Goal: Information Seeking & Learning: Learn about a topic

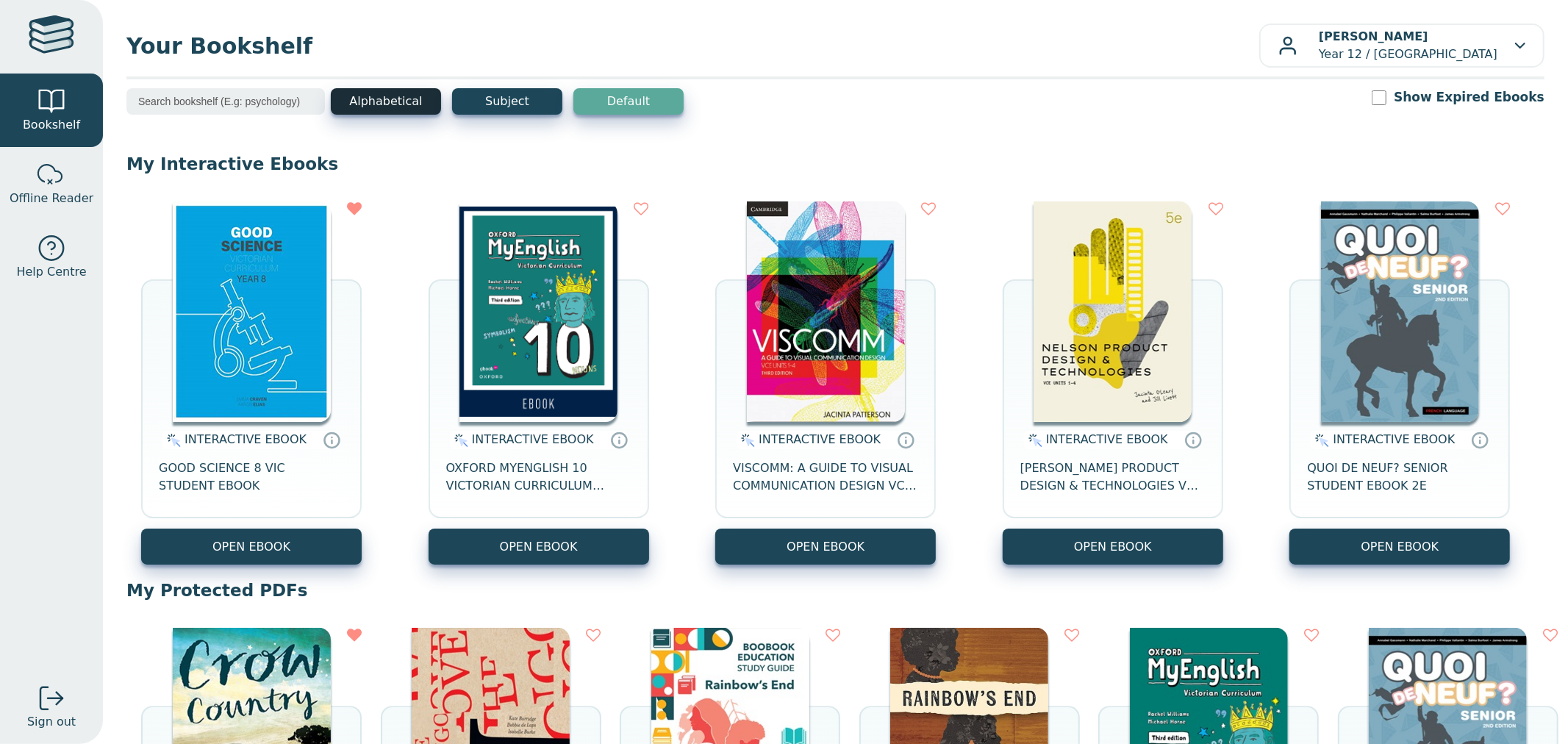
click at [372, 93] on button "Alphabetical" at bounding box center [386, 101] width 110 height 27
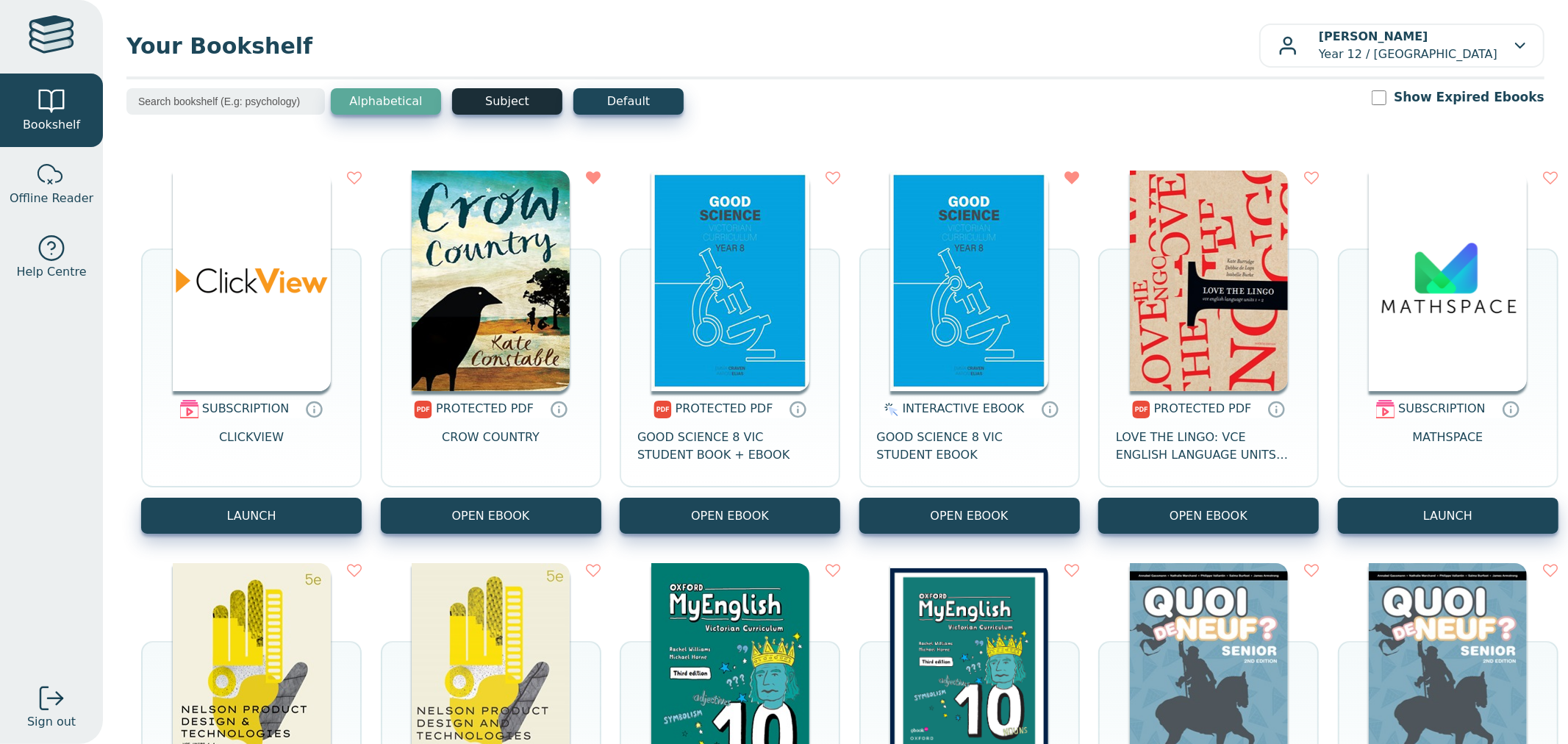
click at [491, 96] on button "Subject" at bounding box center [507, 101] width 110 height 27
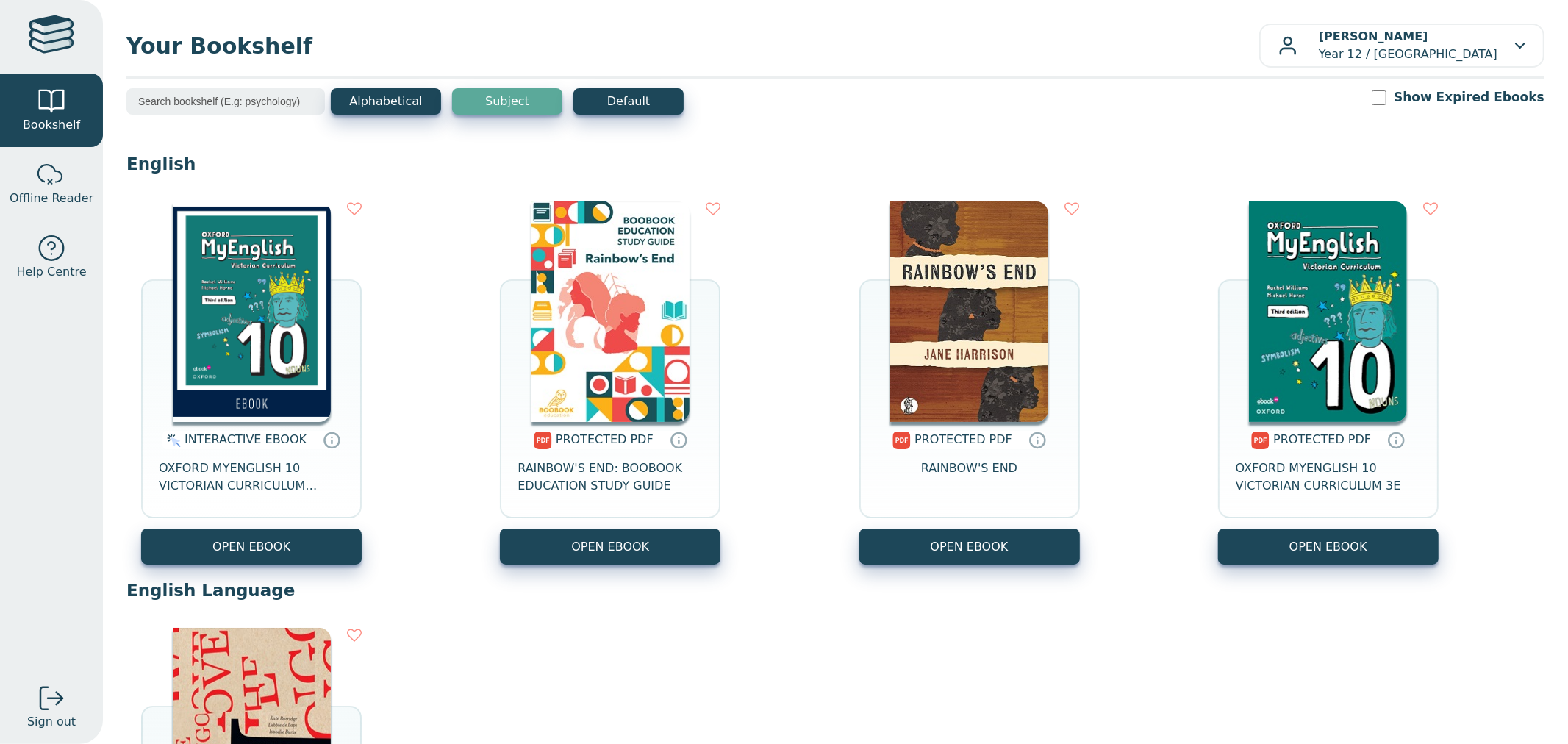
click at [283, 297] on img at bounding box center [251, 312] width 158 height 221
click at [378, 110] on button "Alphabetical" at bounding box center [386, 101] width 110 height 27
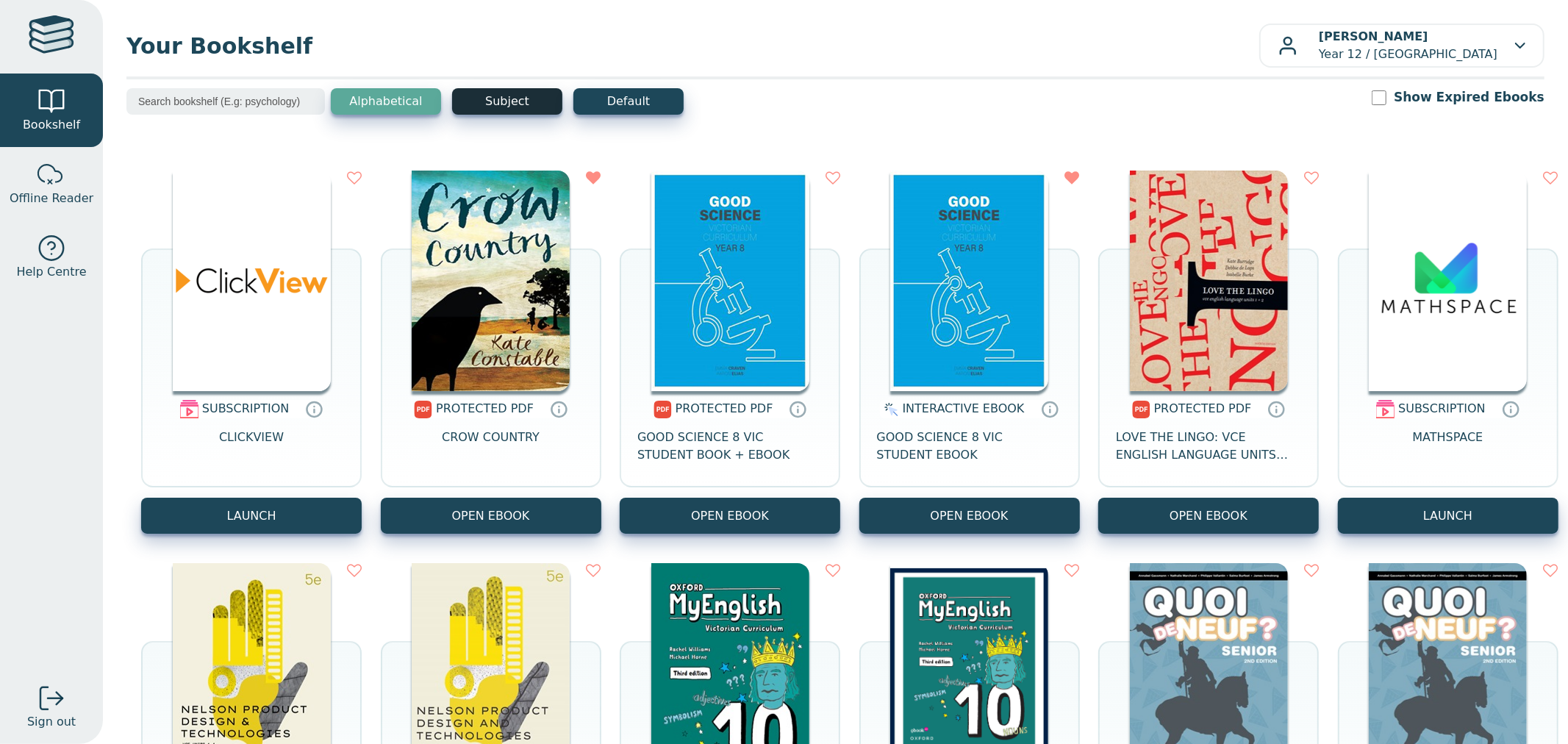
click at [486, 96] on button "Subject" at bounding box center [507, 101] width 110 height 27
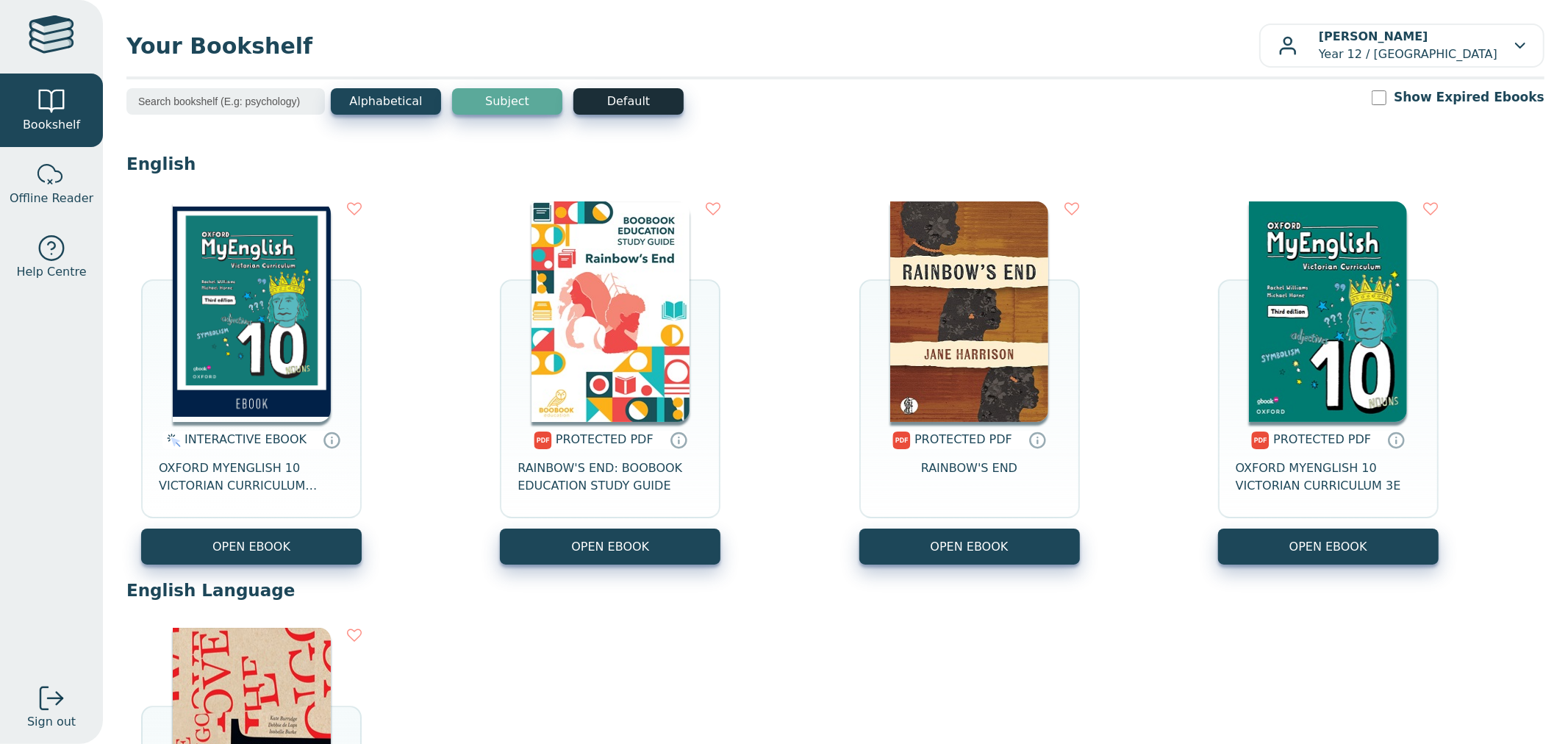
click at [671, 94] on button "Default" at bounding box center [628, 101] width 110 height 27
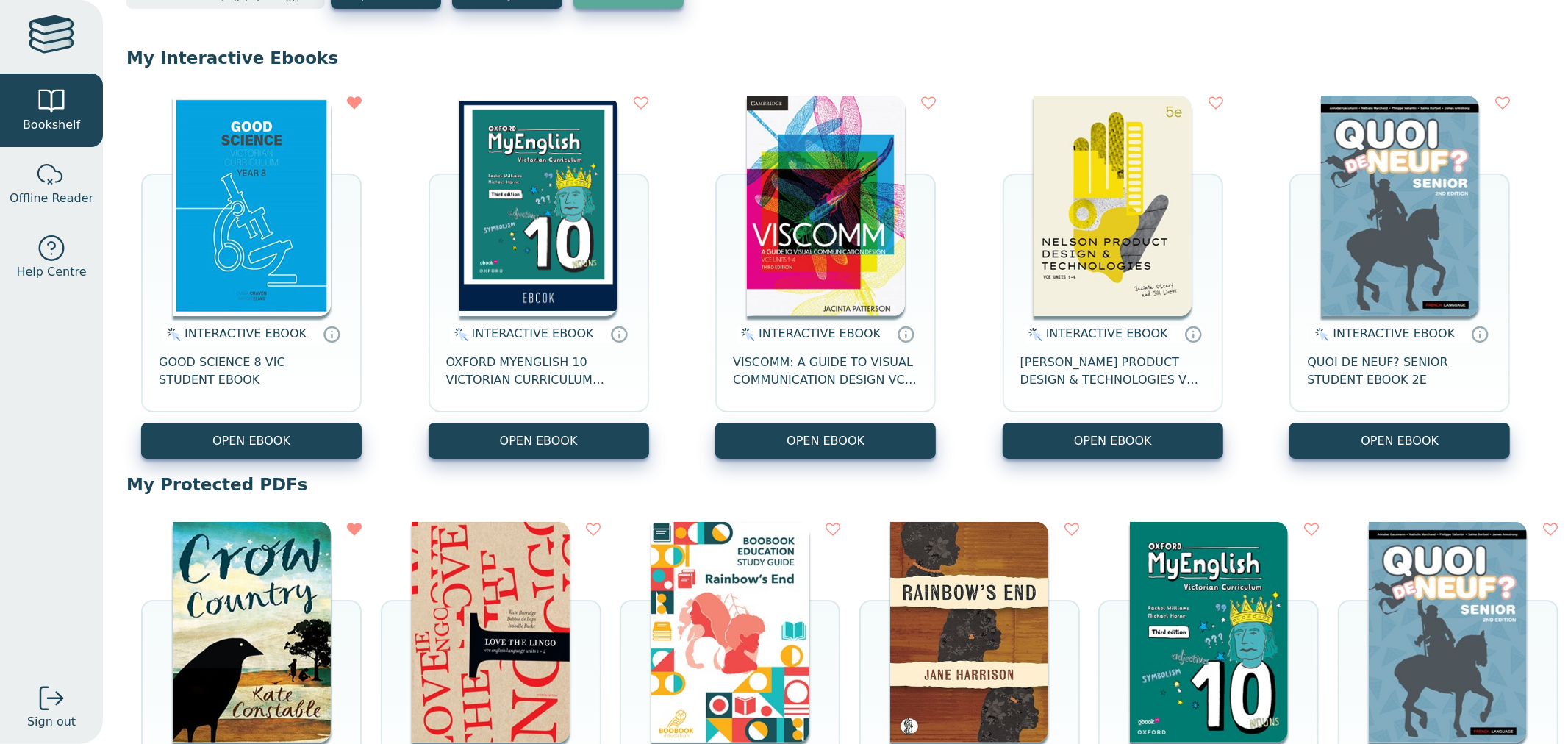
scroll to position [82, 0]
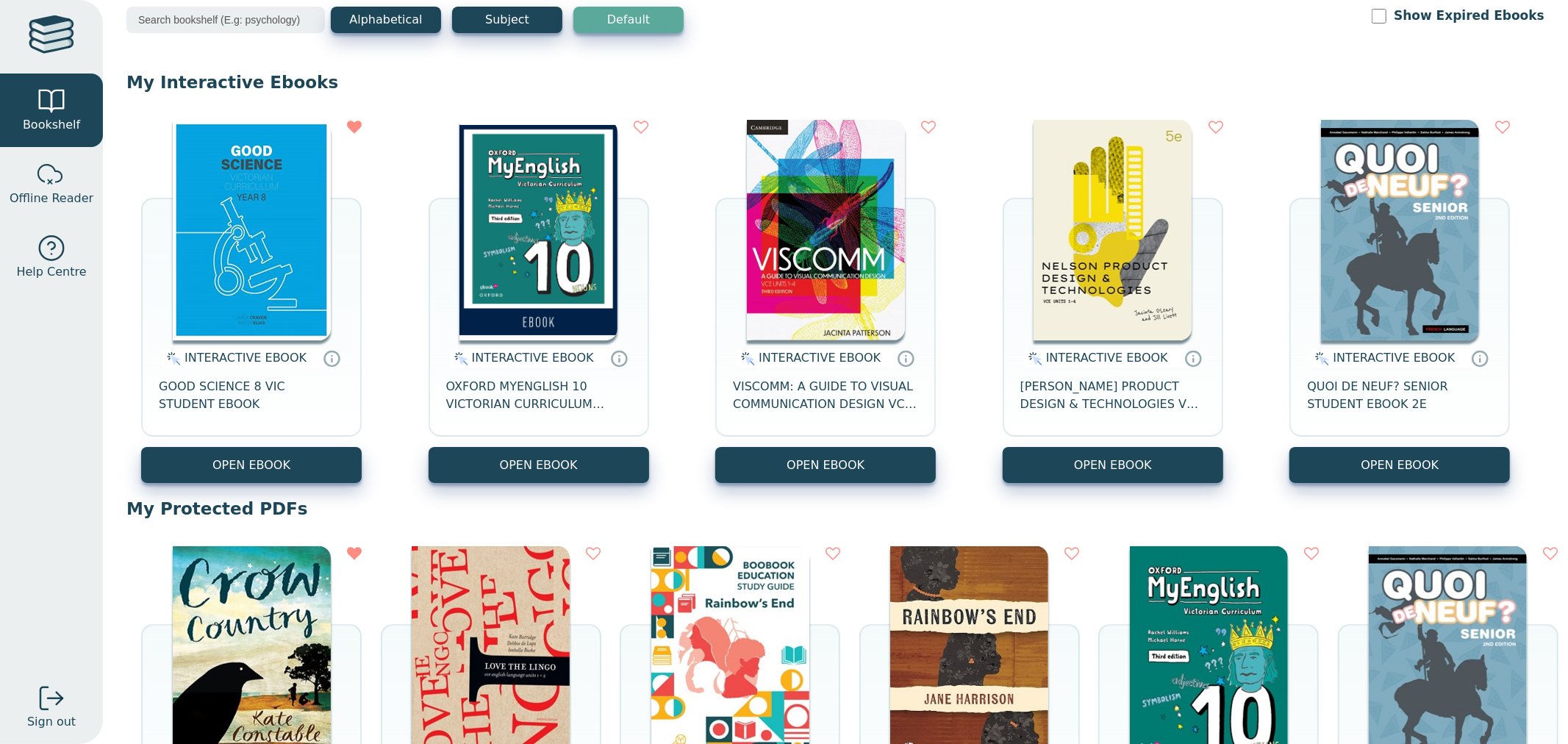
click at [593, 211] on img at bounding box center [538, 230] width 158 height 221
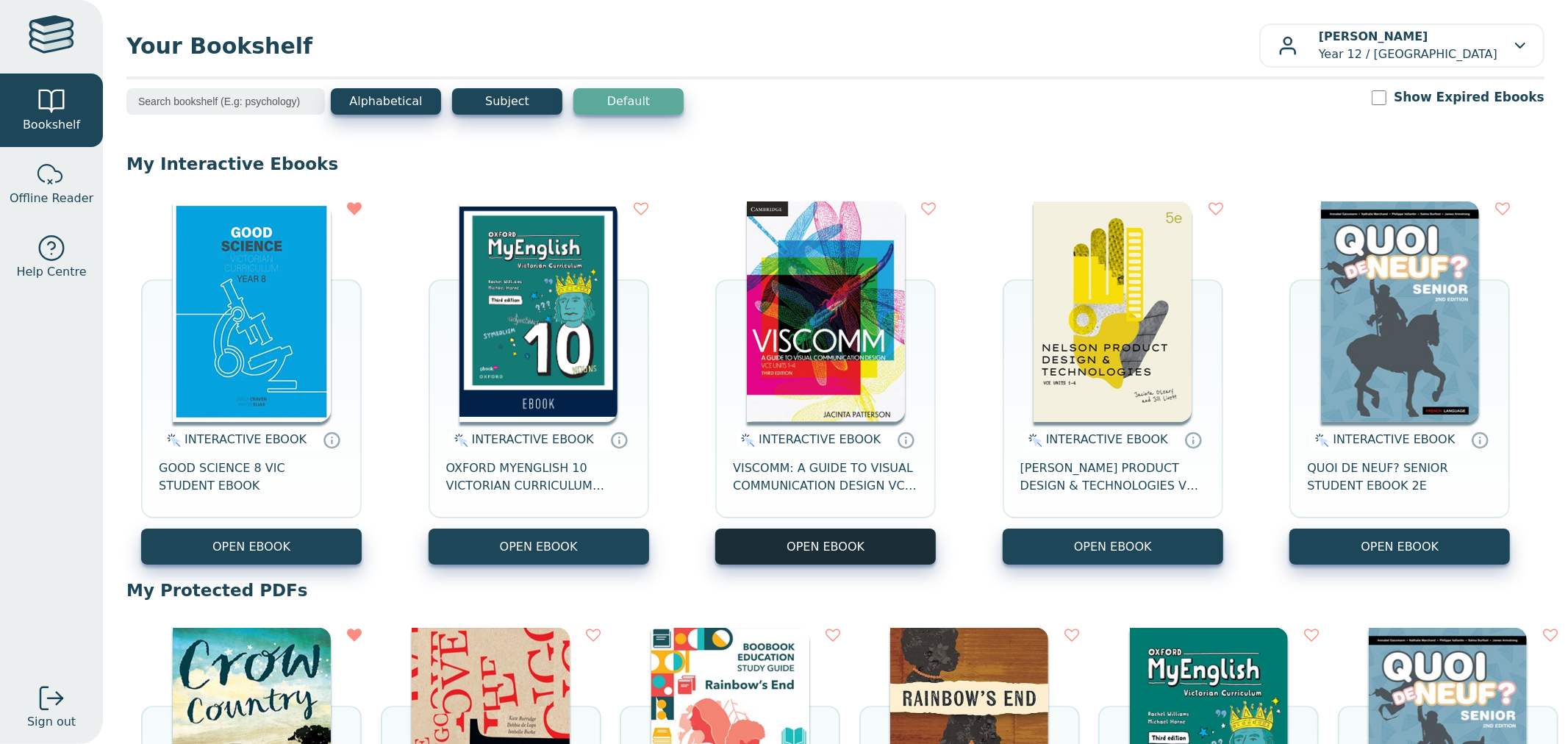
scroll to position [163, 0]
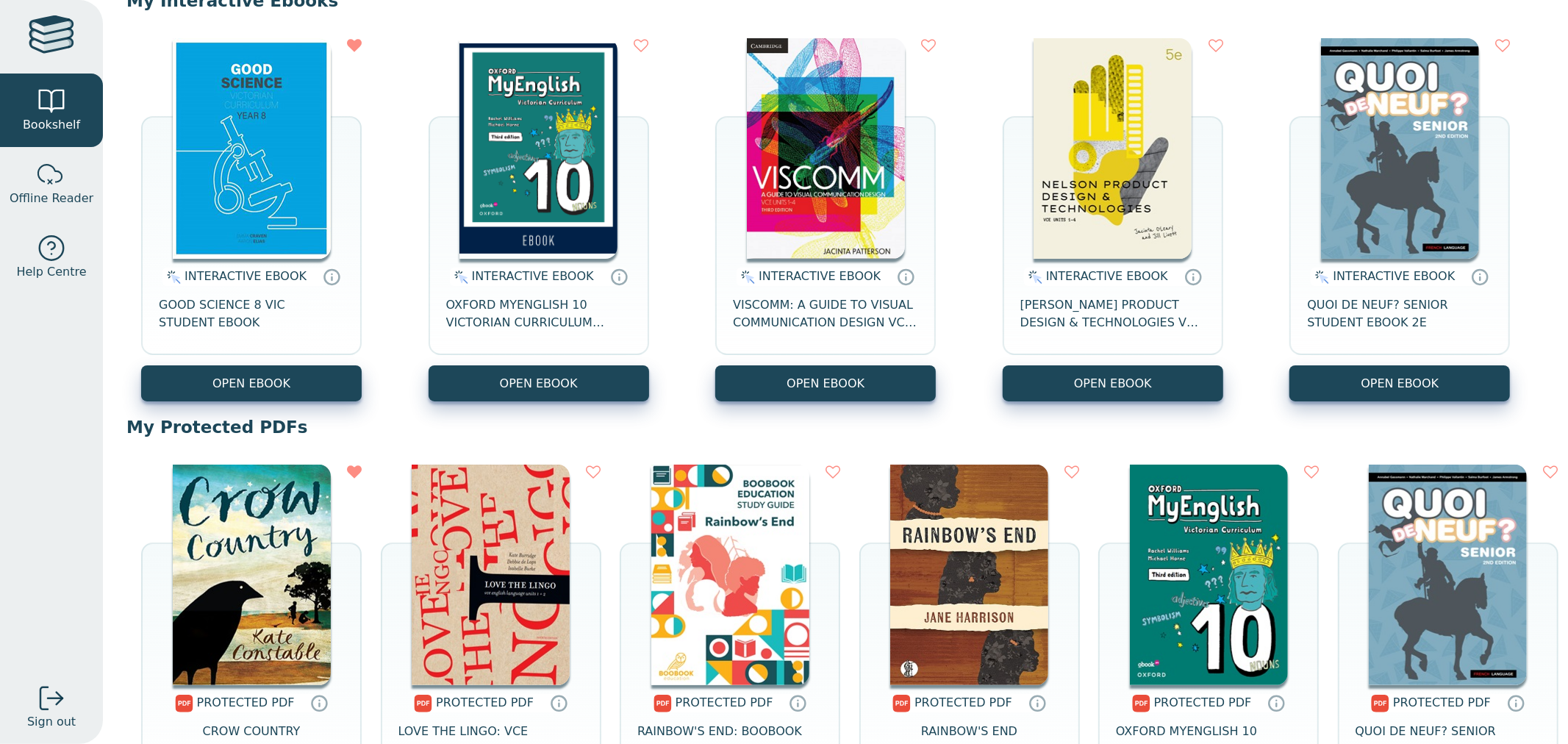
click at [644, 51] on icon at bounding box center [641, 45] width 15 height 15
click at [634, 46] on icon at bounding box center [641, 45] width 15 height 15
click at [637, 43] on icon at bounding box center [641, 45] width 15 height 15
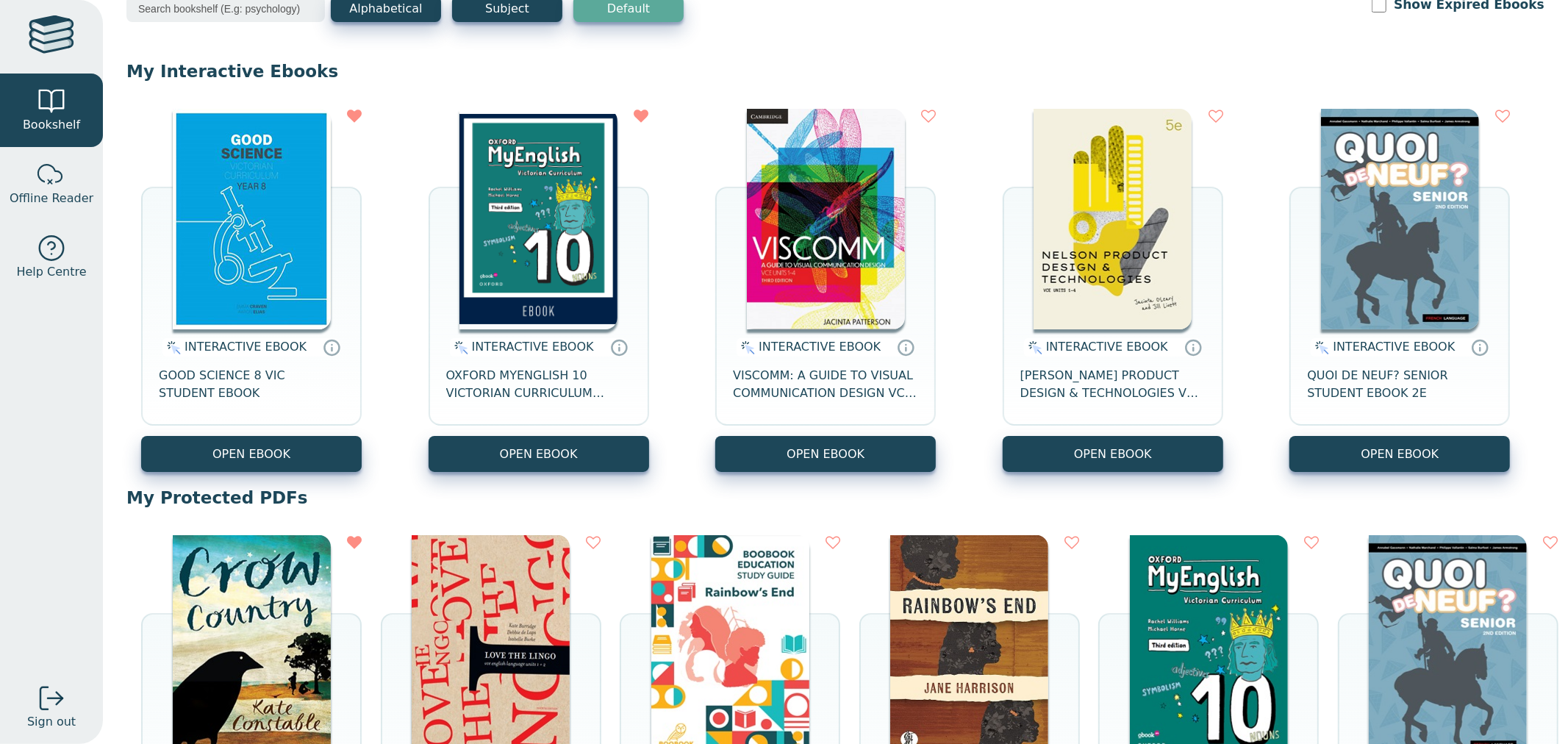
scroll to position [82, 0]
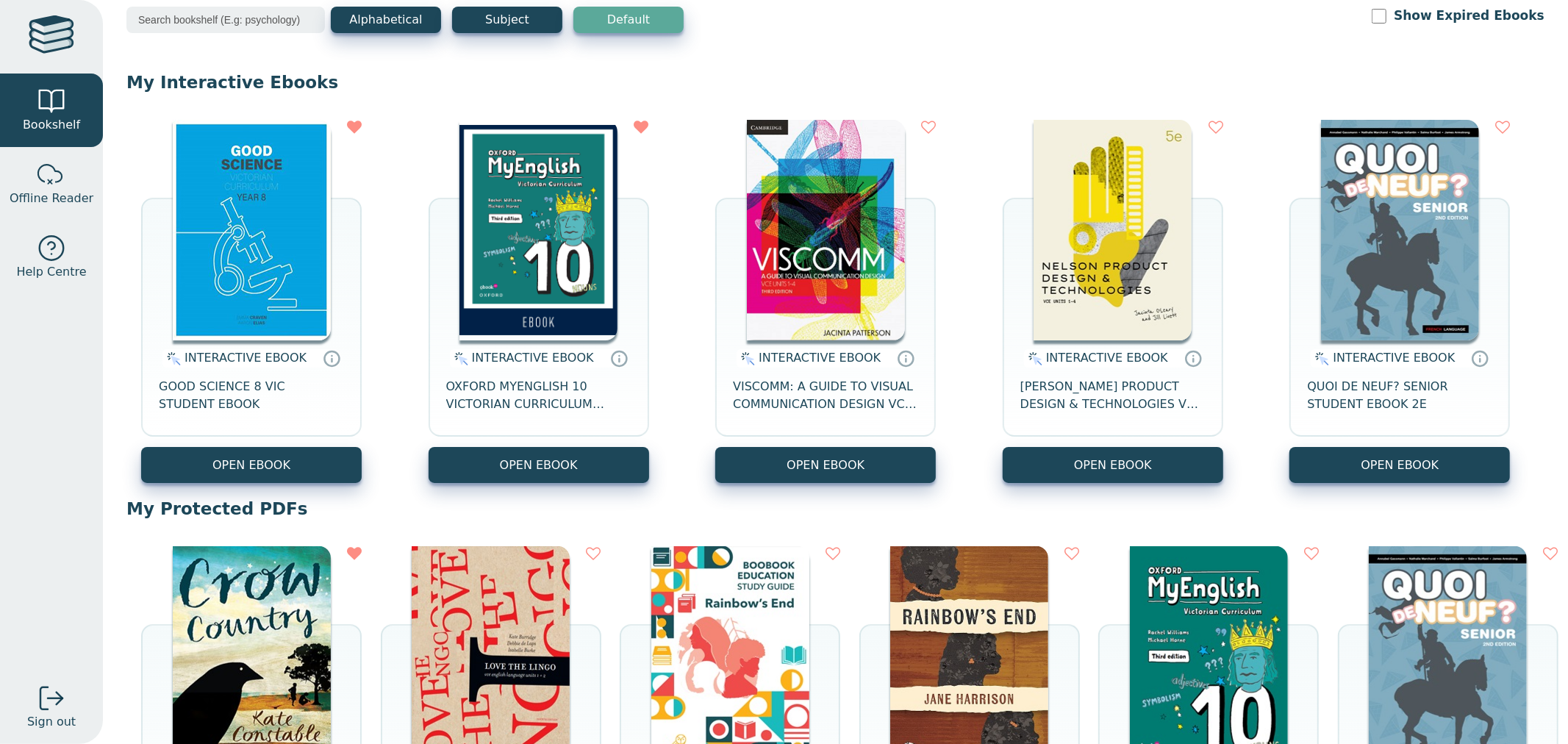
click at [238, 241] on img at bounding box center [251, 230] width 158 height 221
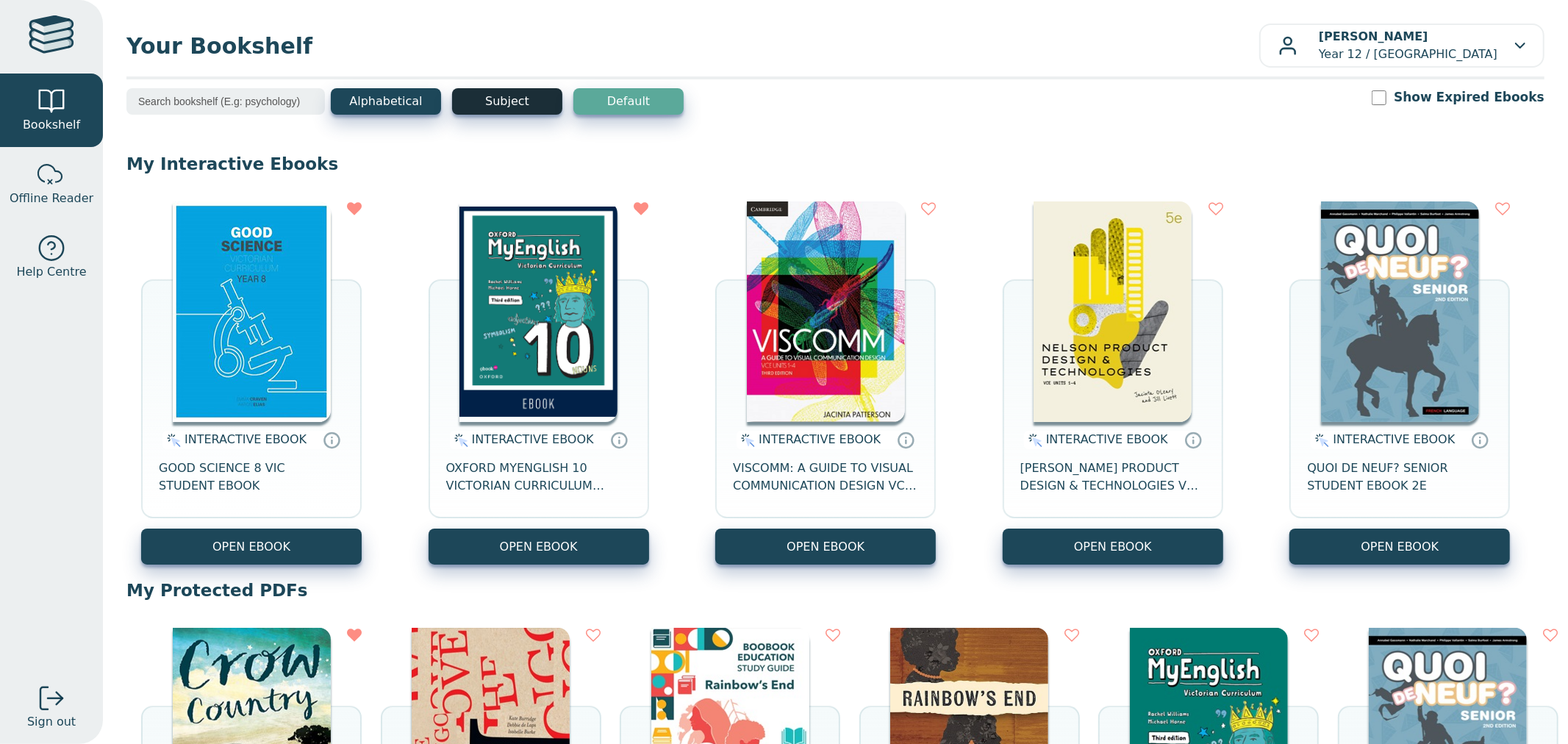
click at [476, 94] on button "Subject" at bounding box center [507, 101] width 110 height 27
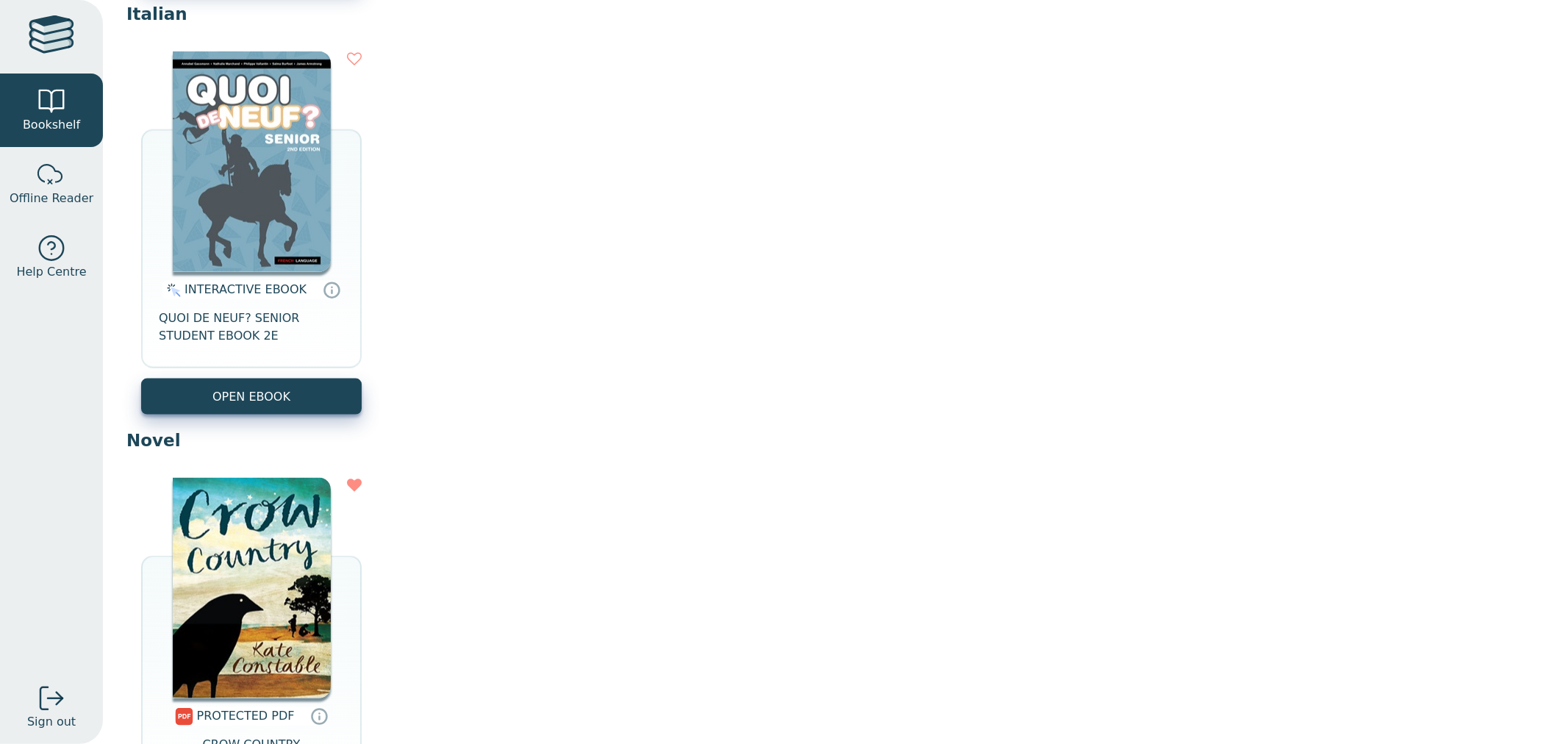
scroll to position [1348, 0]
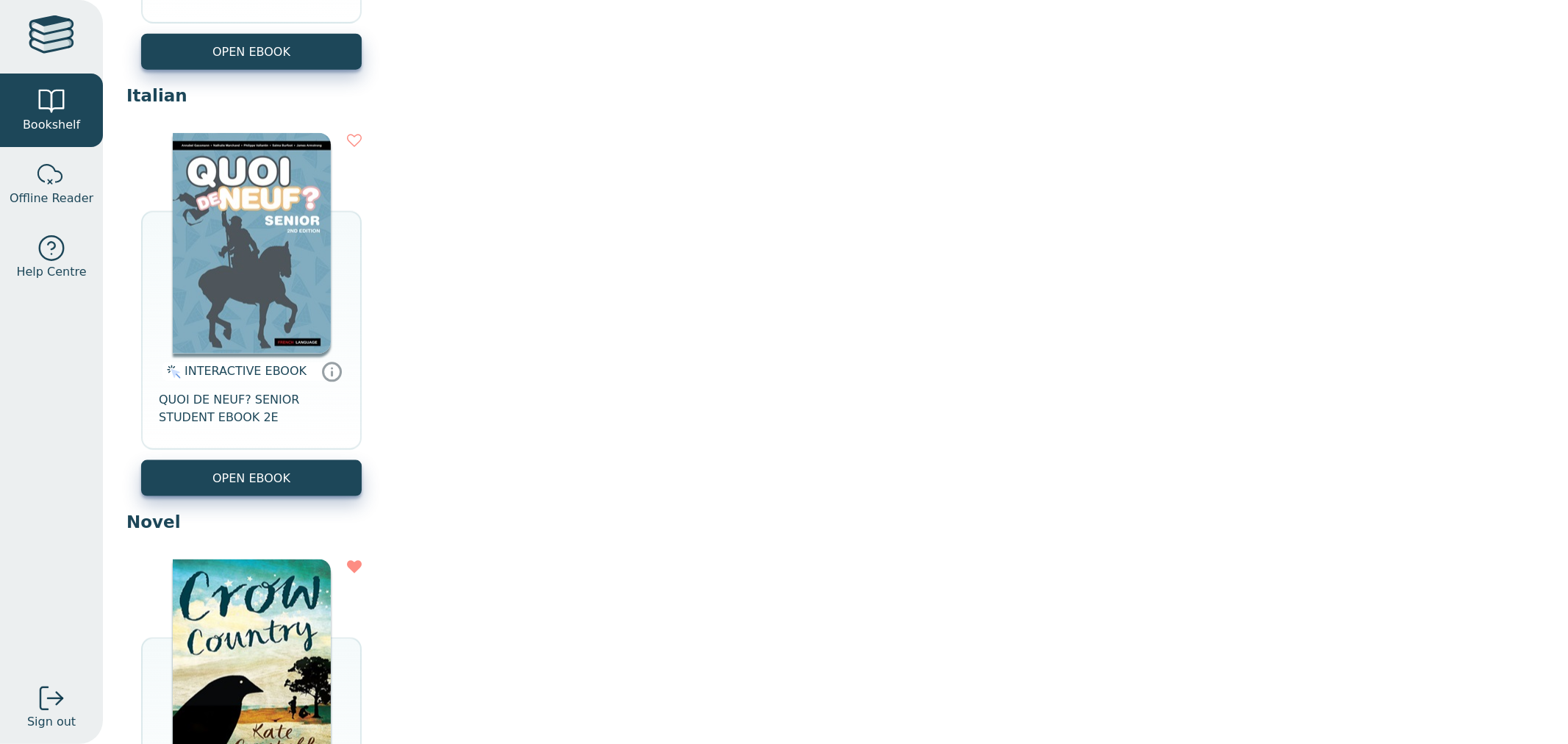
click at [321, 375] on icon at bounding box center [332, 372] width 22 height 21
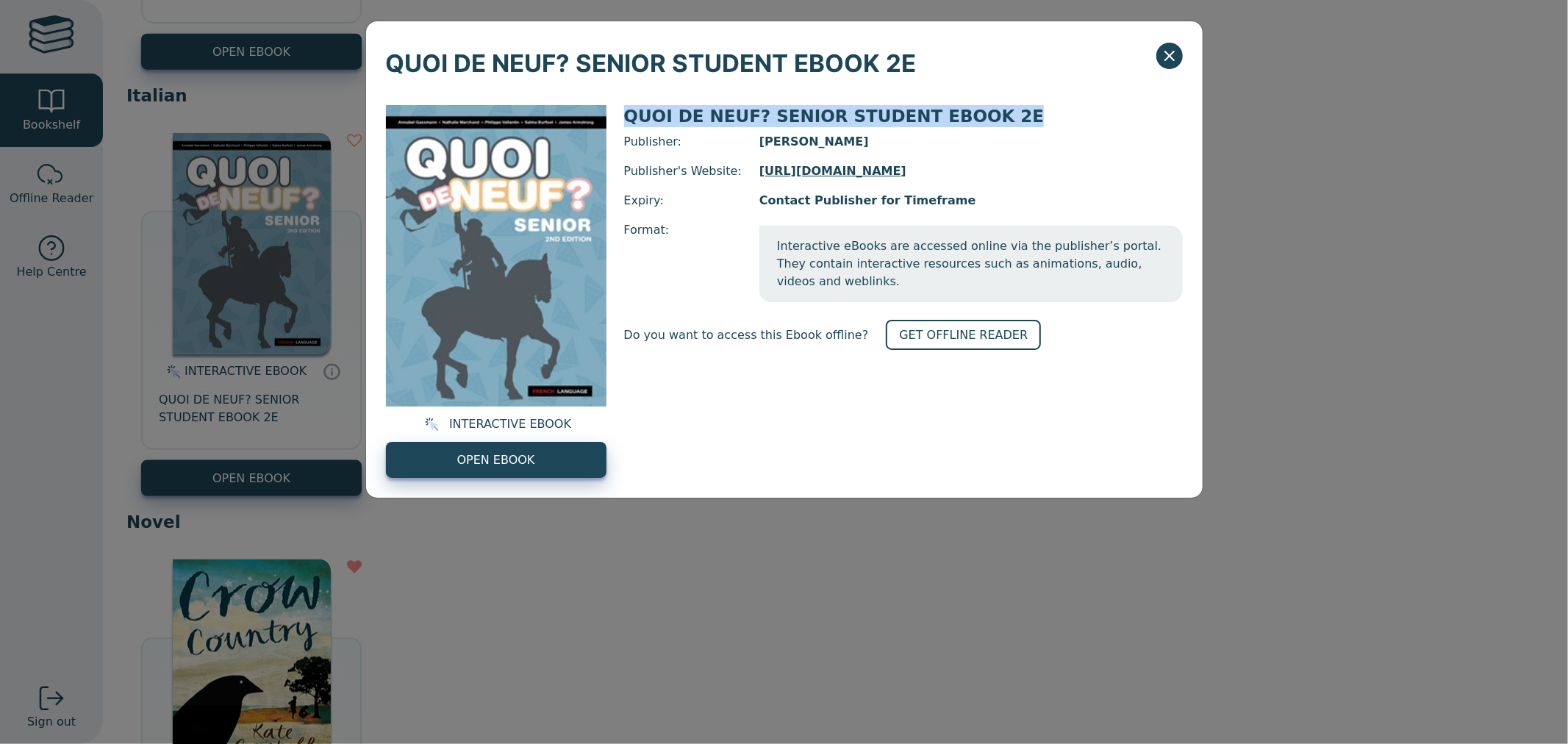
drag, startPoint x: 625, startPoint y: 120, endPoint x: 1024, endPoint y: 113, distance: 399.1
click at [1024, 113] on div "QUOI DE NEUF? SENIOR STUDENT EBOOK 2E" at bounding box center [903, 116] width 558 height 22
copy span "QUOI DE NEUF? SENIOR STUDENT EBOOK 2E"
click at [1155, 67] on div "QUOI DE NEUF? SENIOR STUDENT EBOOK 2E" at bounding box center [784, 53] width 836 height 64
click at [1157, 63] on button "Close" at bounding box center [1169, 56] width 27 height 27
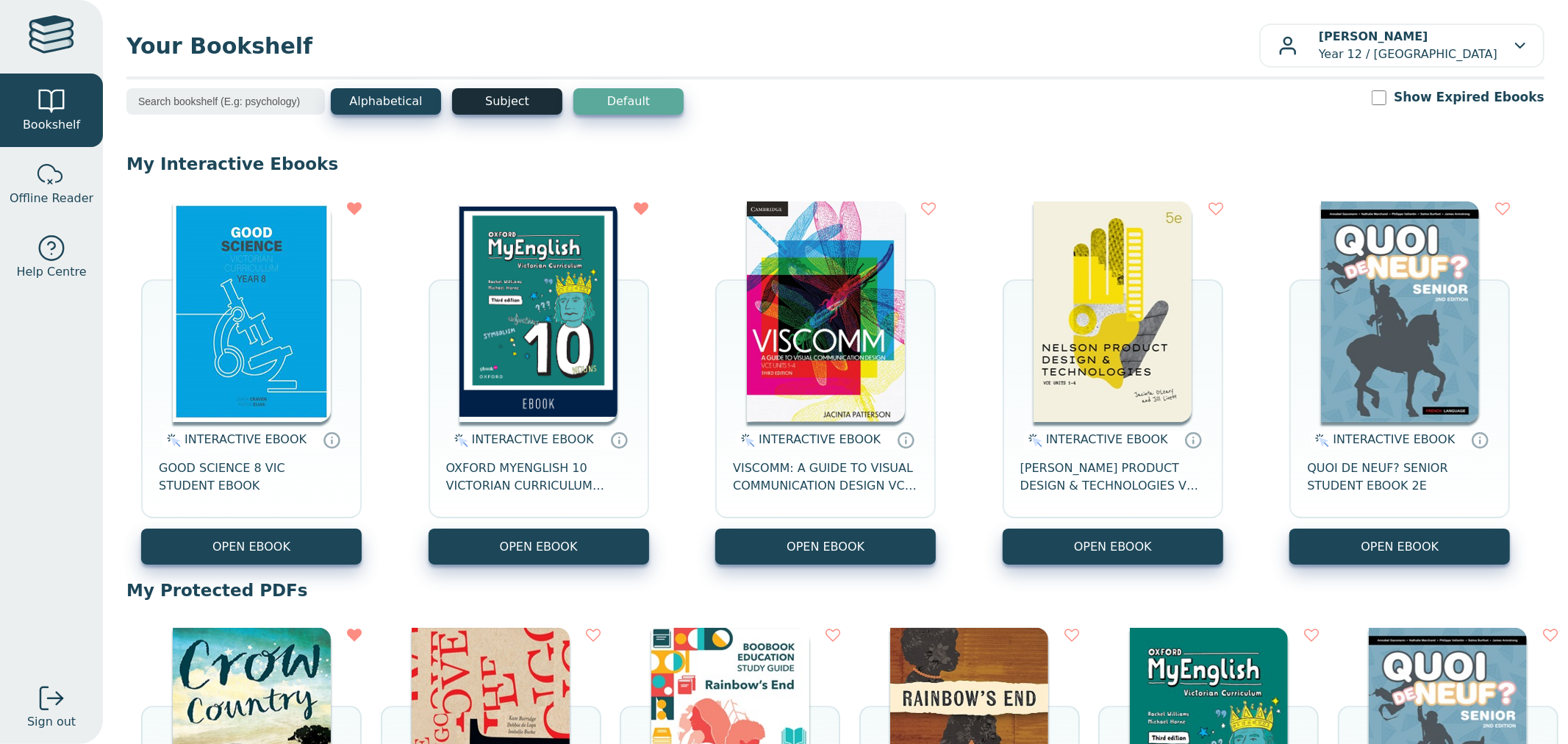
click at [493, 106] on button "Subject" at bounding box center [507, 101] width 110 height 27
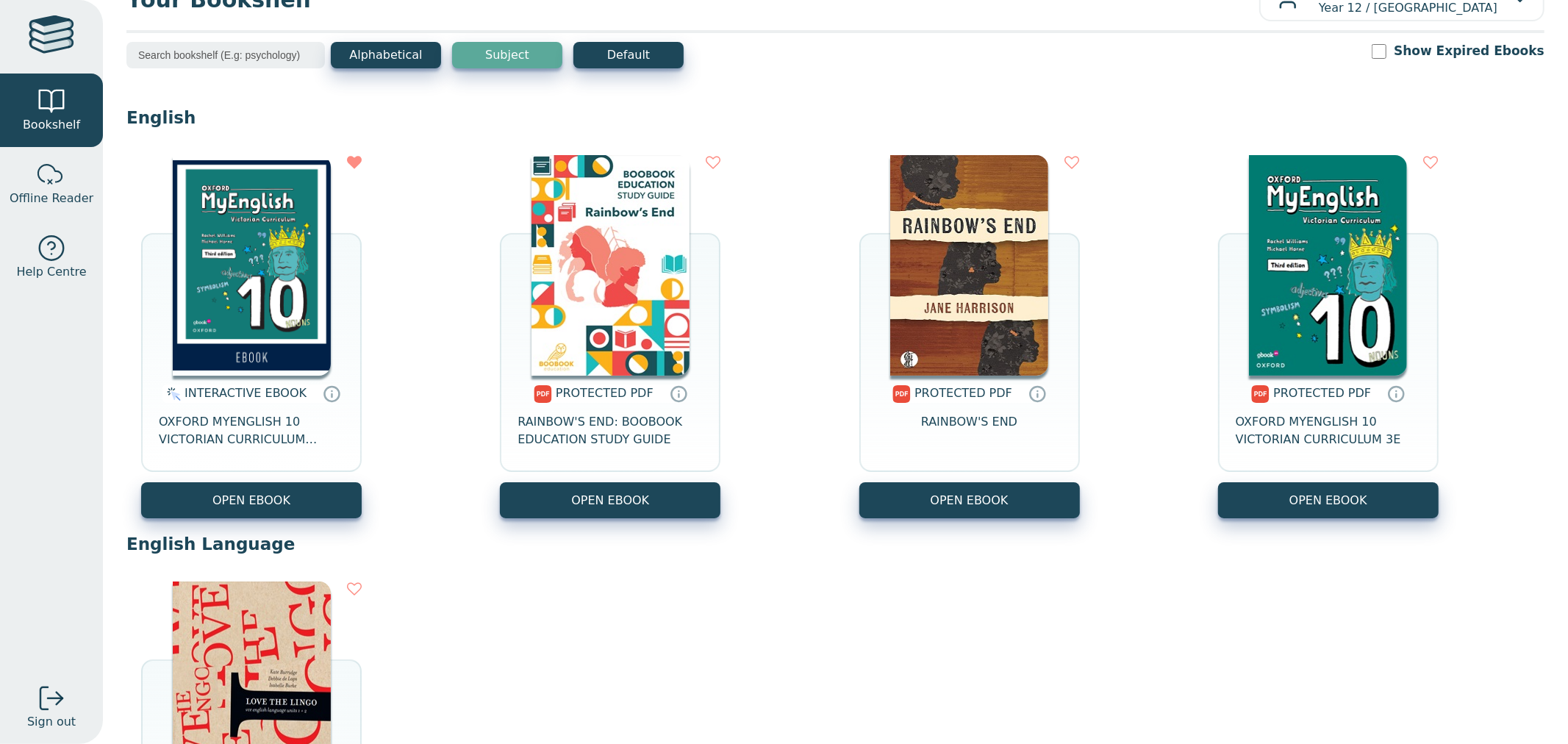
scroll to position [23, 0]
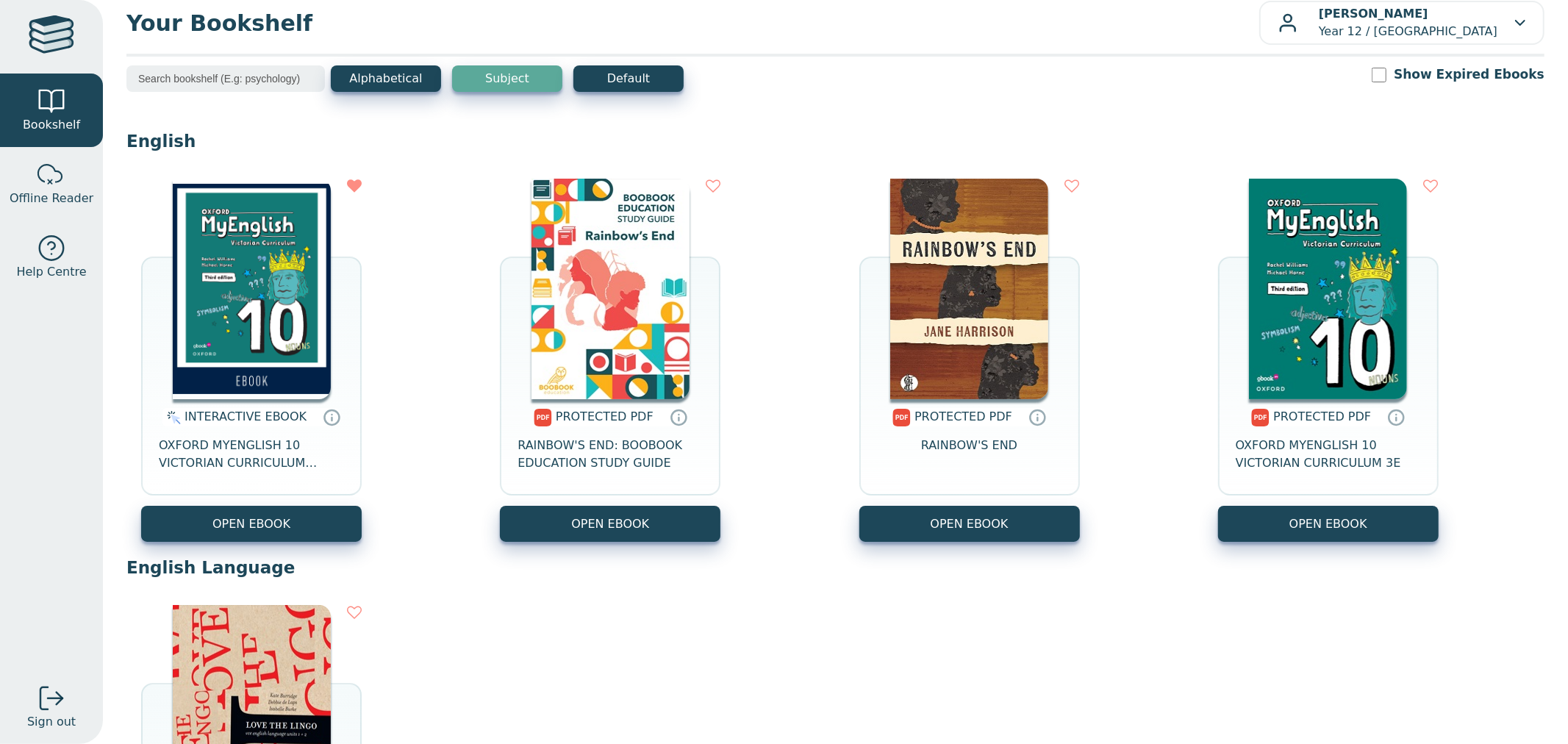
drag, startPoint x: 944, startPoint y: 454, endPoint x: 758, endPoint y: 450, distance: 186.0
click at [758, 450] on div "INTERACTIVE EBOOK OXFORD MYENGLISH 10 VICTORIAN CURRICULUM OBOOK PRO 3E OPEN EB…" at bounding box center [835, 360] width 1418 height 392
click at [976, 293] on img at bounding box center [969, 289] width 158 height 221
click at [1026, 415] on icon at bounding box center [1037, 418] width 22 height 21
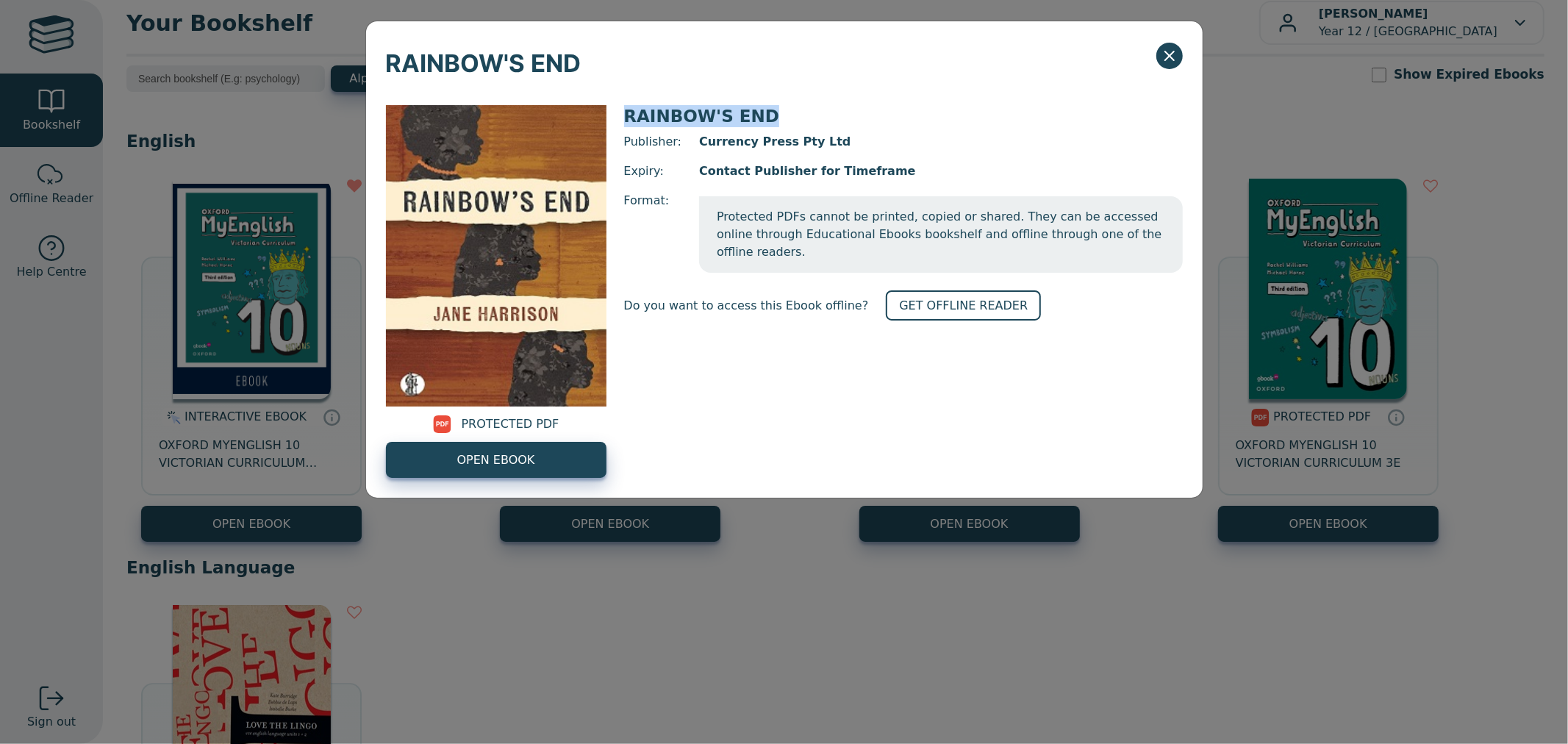
drag, startPoint x: 629, startPoint y: 113, endPoint x: 781, endPoint y: 119, distance: 152.1
click at [781, 119] on div "RAINBOW'S END" at bounding box center [903, 116] width 558 height 22
copy span "RAINBOW'S END"
click at [1151, 62] on div "RAINBOW'S END" at bounding box center [784, 53] width 836 height 64
click at [1172, 55] on icon "Close" at bounding box center [1169, 55] width 18 height 18
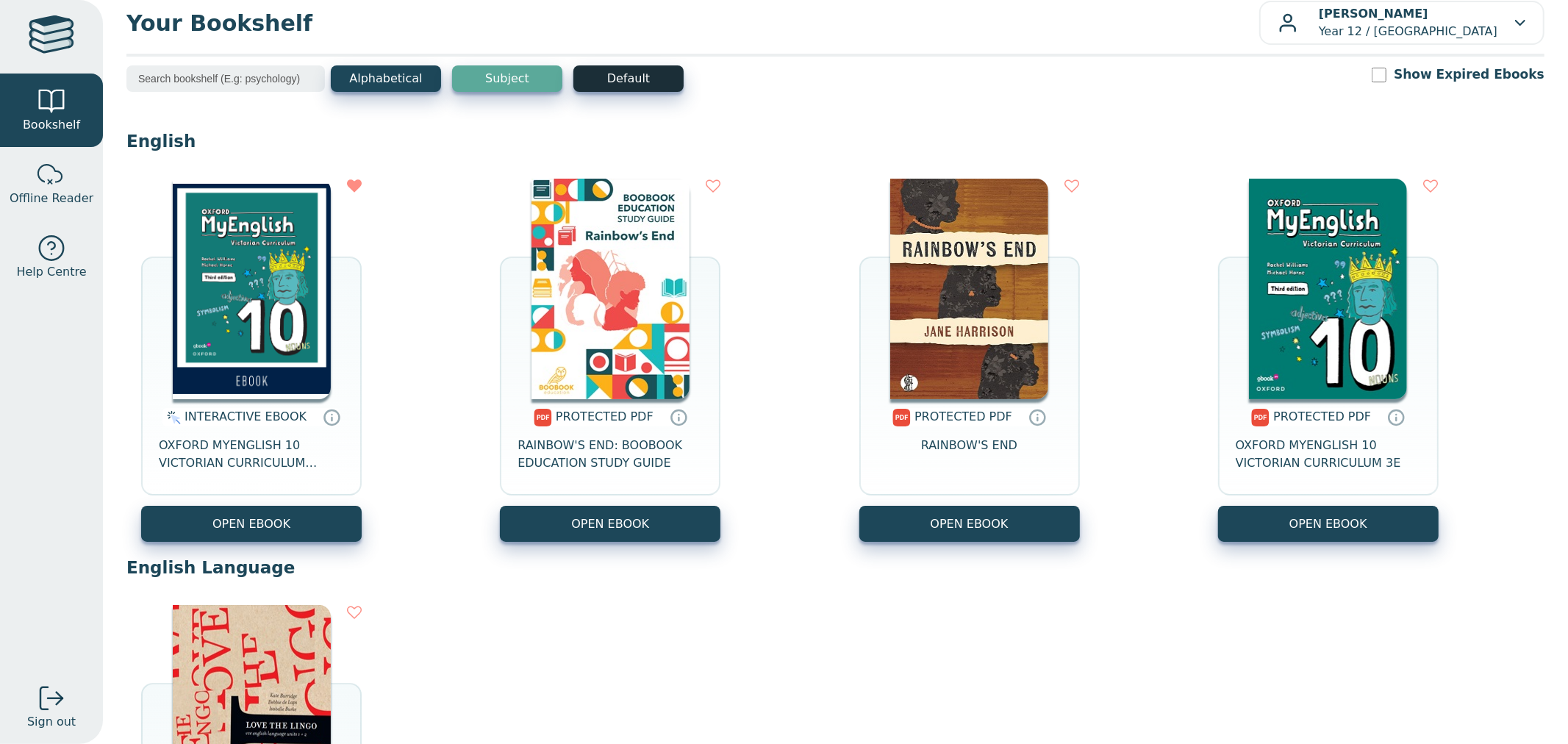
click at [610, 78] on button "Default" at bounding box center [628, 78] width 110 height 27
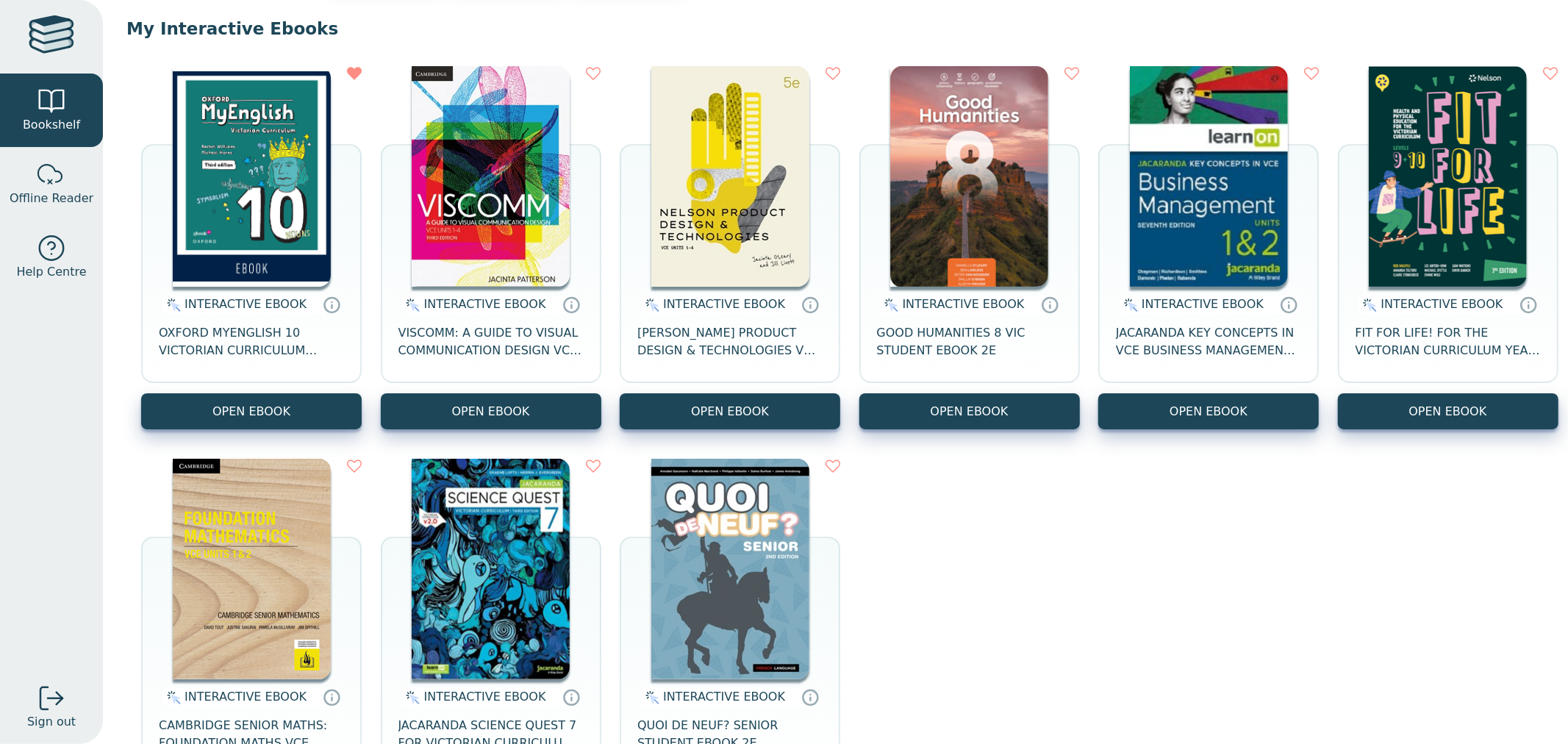
scroll to position [163, 0]
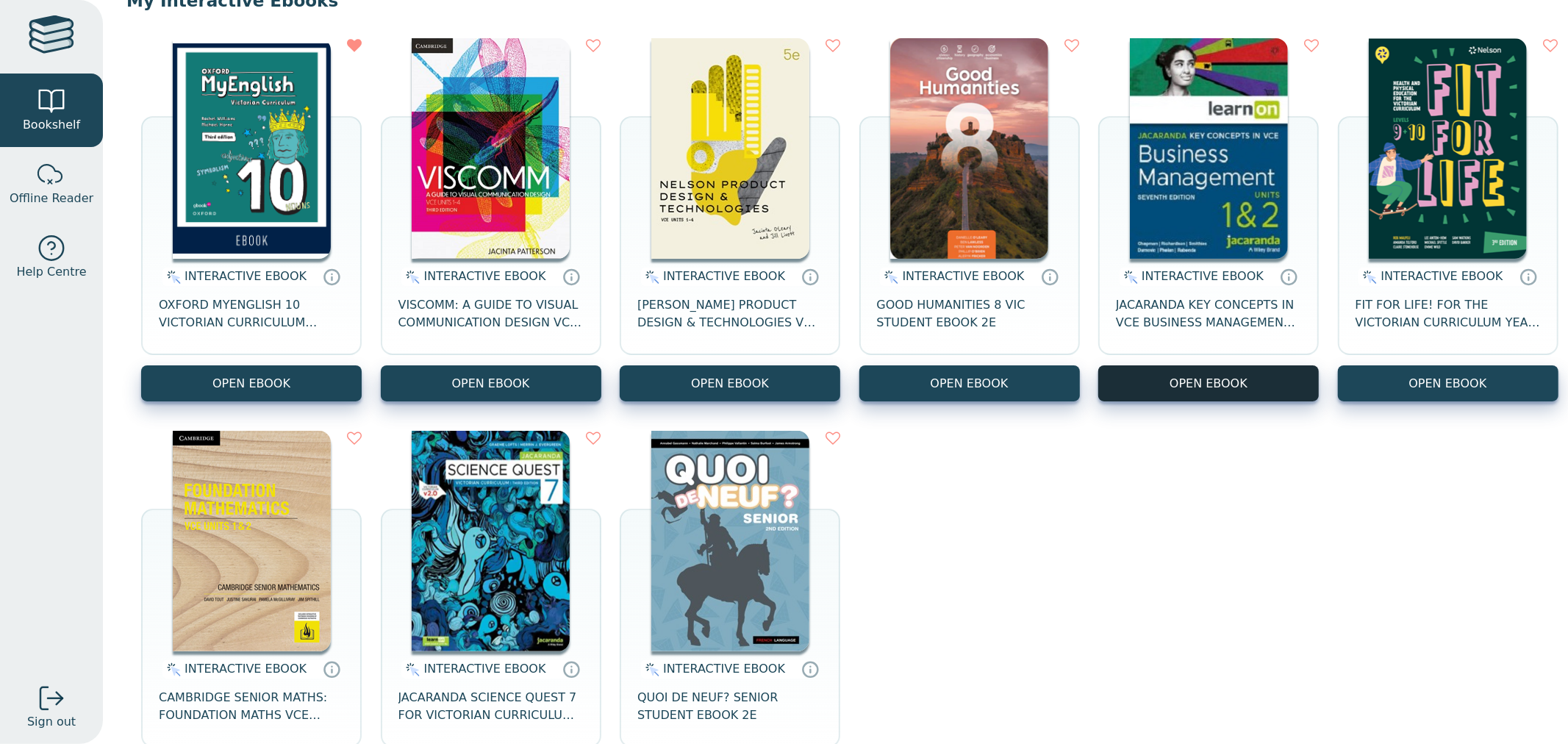
click at [1318, 372] on button "OPEN EBOOK" at bounding box center [1208, 383] width 221 height 36
click at [1295, 535] on div "INTERACTIVE EBOOK OXFORD MYENGLISH 10 VICTORIAN CURRICULUM OBOOK PRO 3E OPEN EB…" at bounding box center [835, 416] width 1418 height 785
click at [601, 437] on icon at bounding box center [594, 438] width 15 height 15
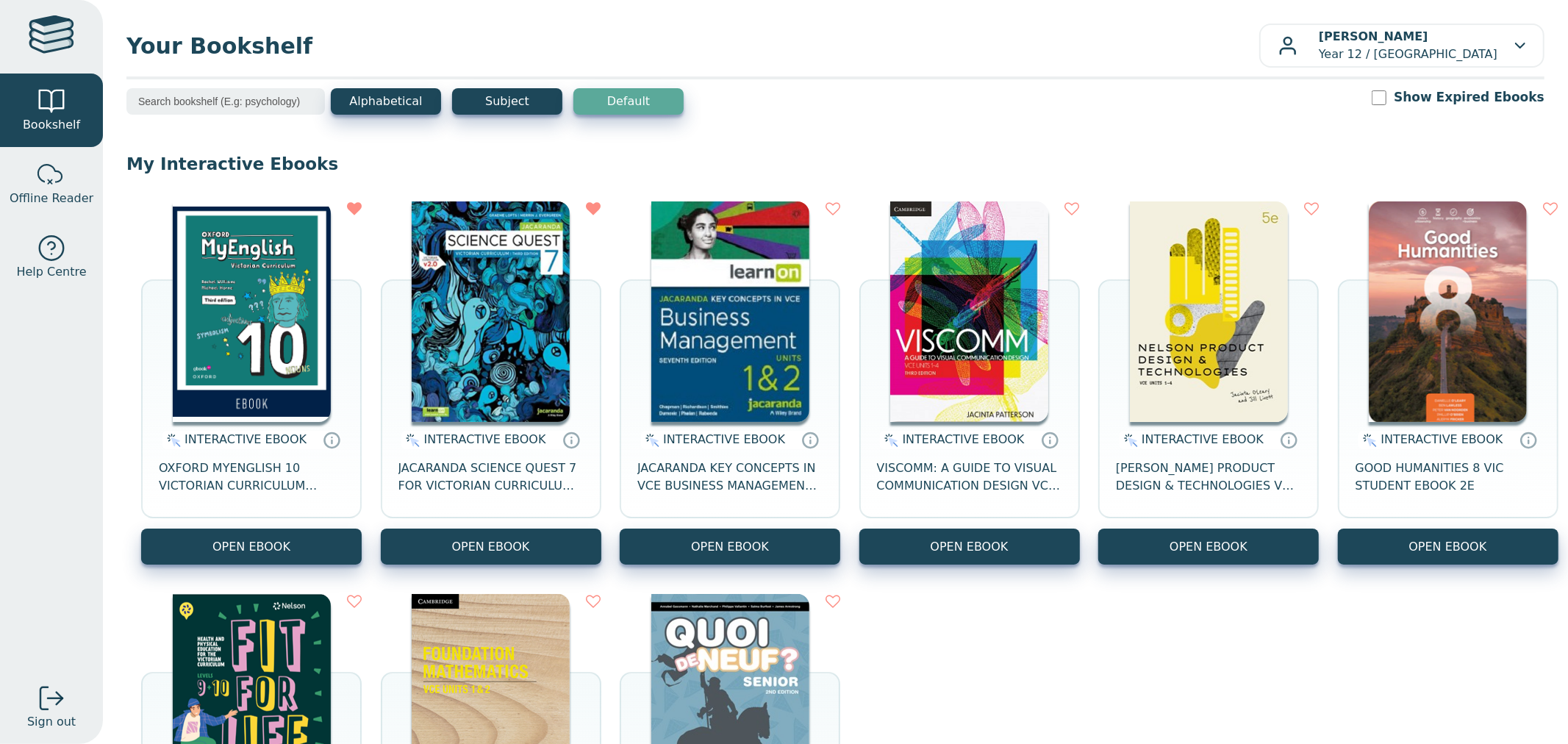
click at [354, 210] on icon at bounding box center [354, 208] width 15 height 15
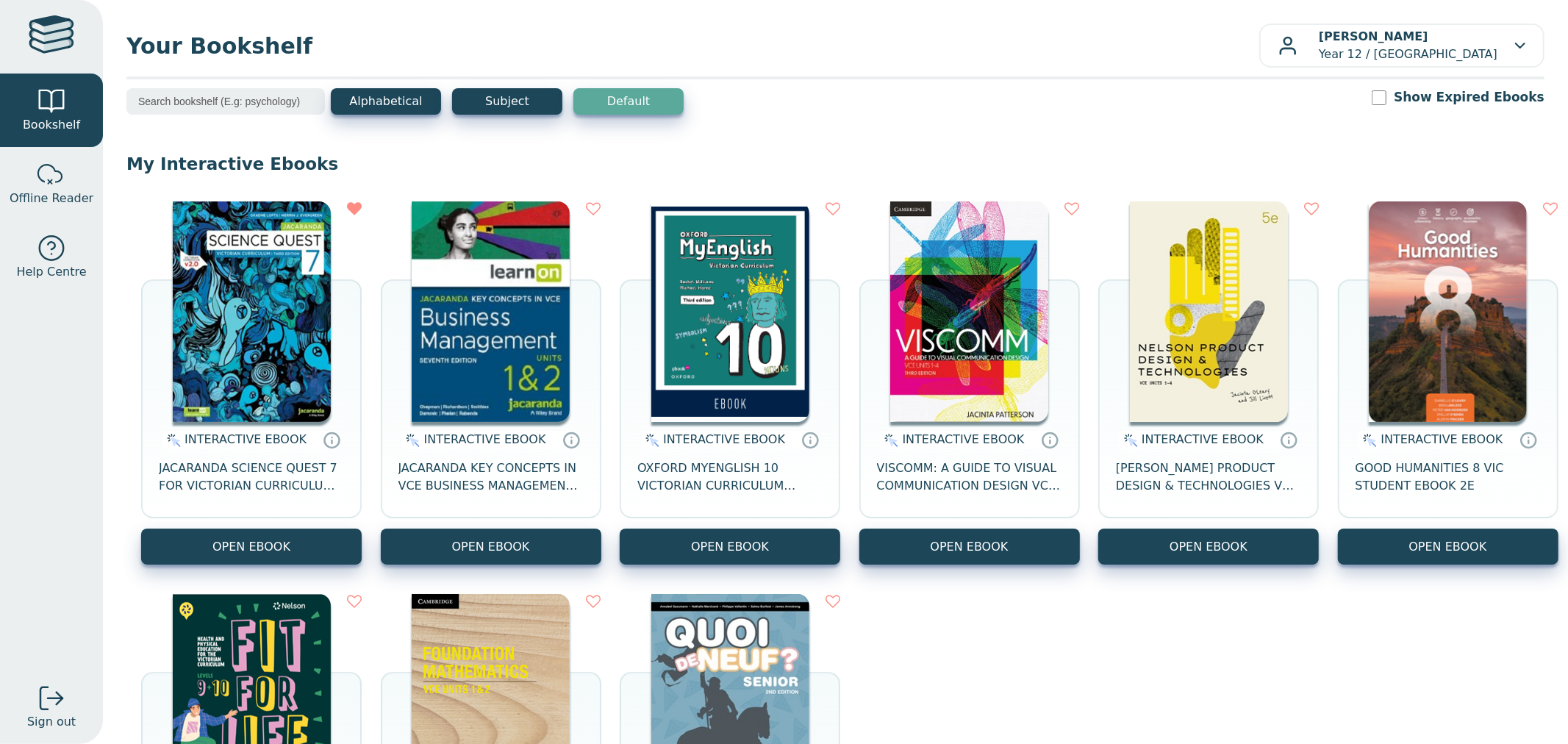
click at [840, 209] on icon at bounding box center [833, 208] width 15 height 15
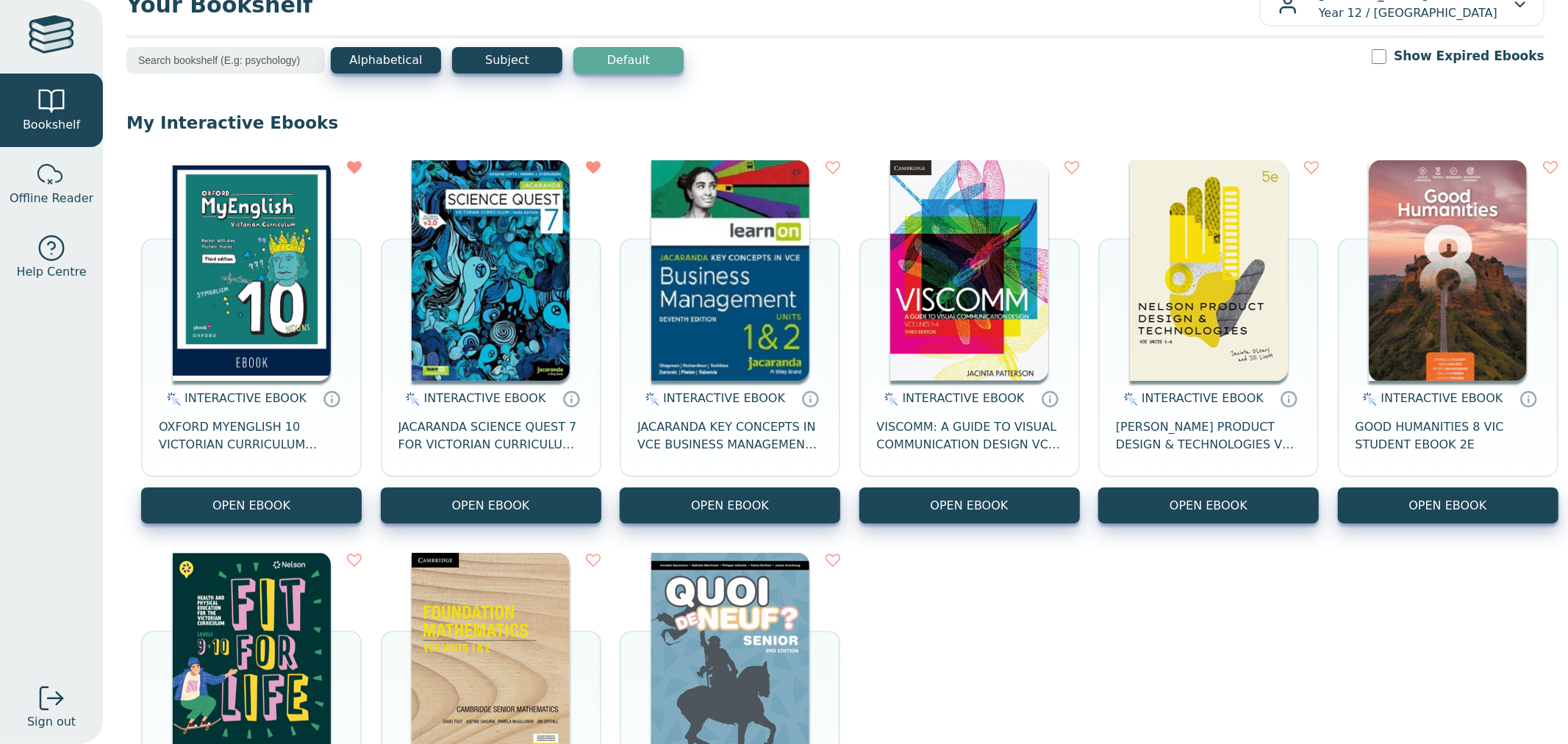
scroll to position [82, 0]
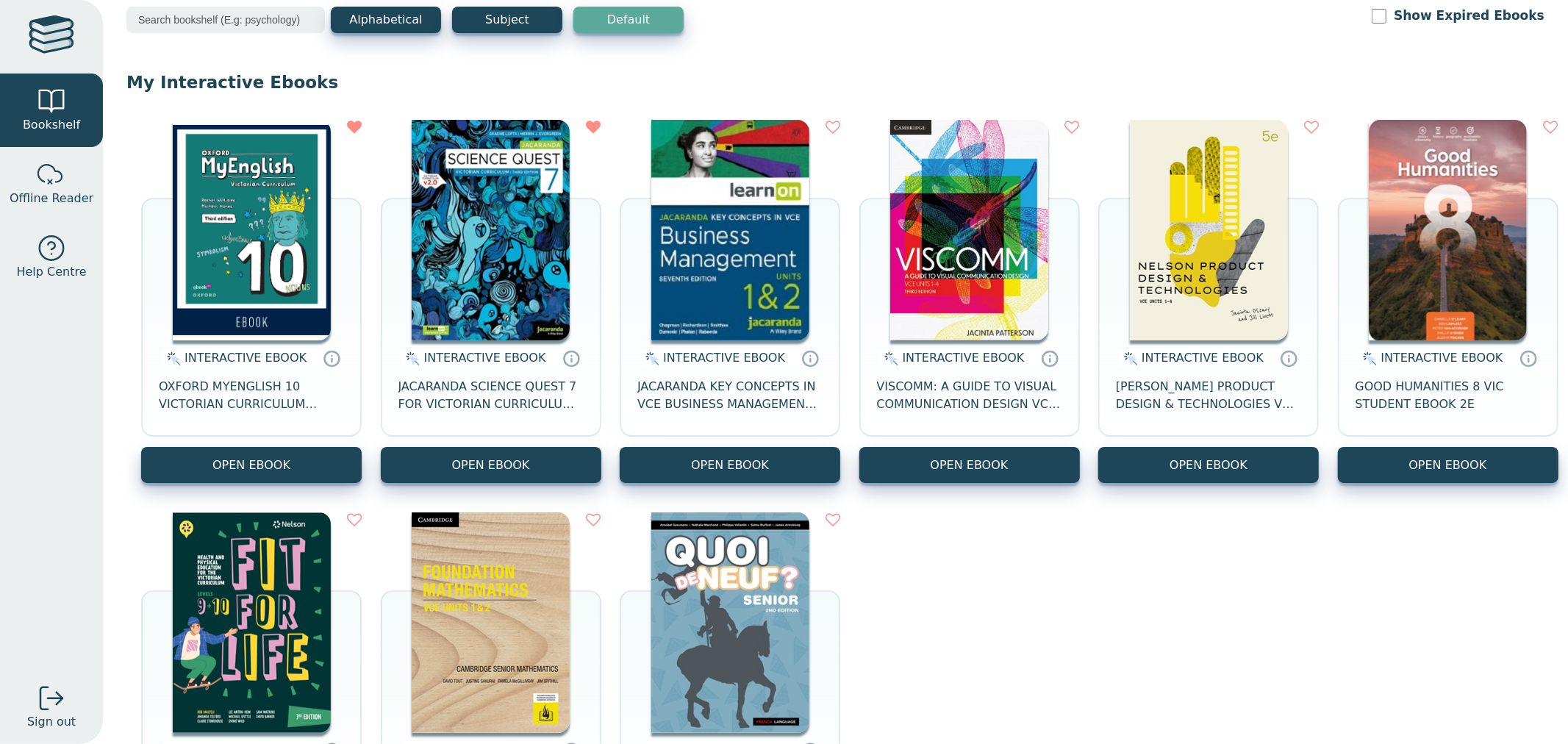
click at [1369, 340] on img at bounding box center [1448, 230] width 158 height 221
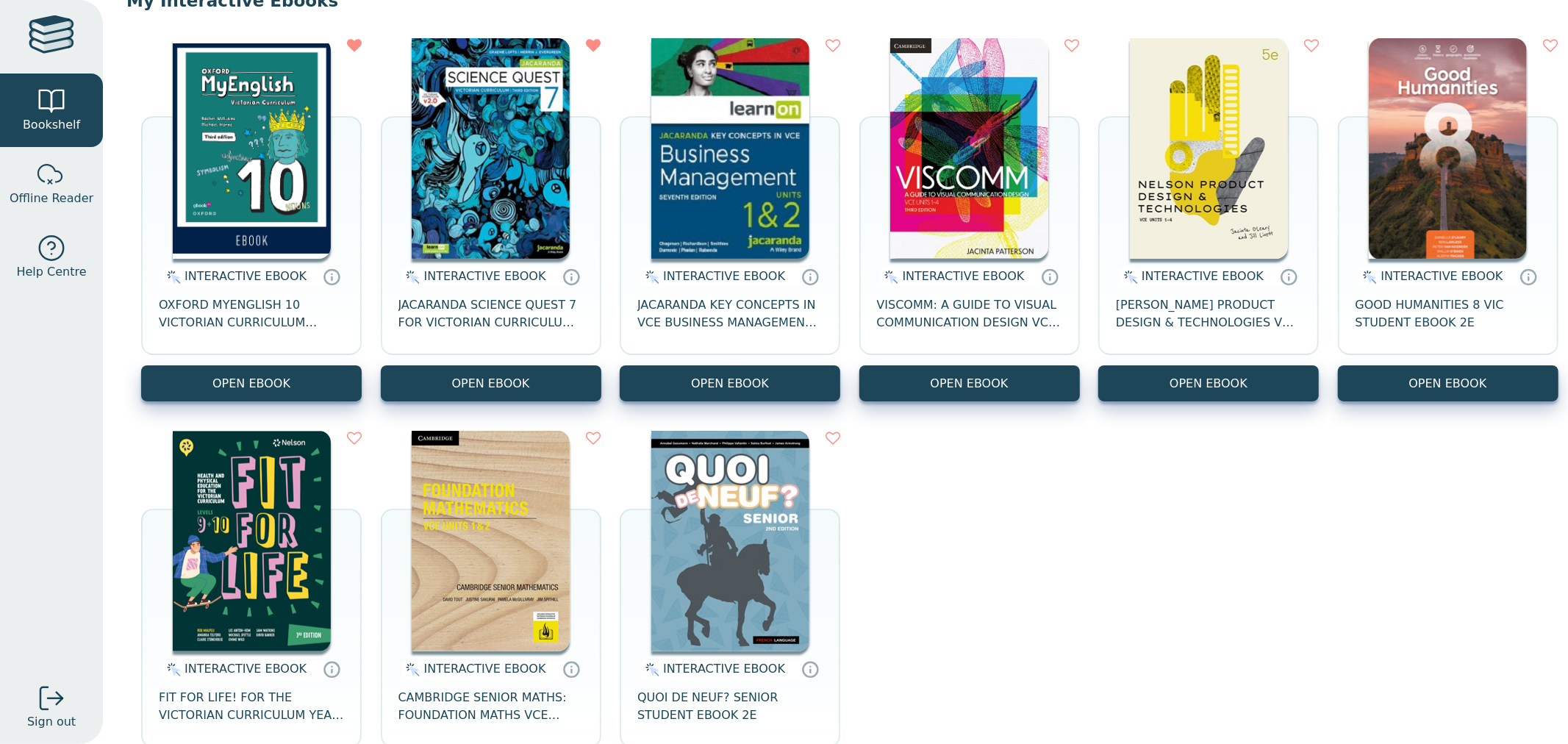
click at [1360, 604] on div "INTERACTIVE EBOOK OXFORD MYENGLISH 10 VICTORIAN CURRICULUM OBOOK PRO 3E OPEN EB…" at bounding box center [835, 416] width 1418 height 785
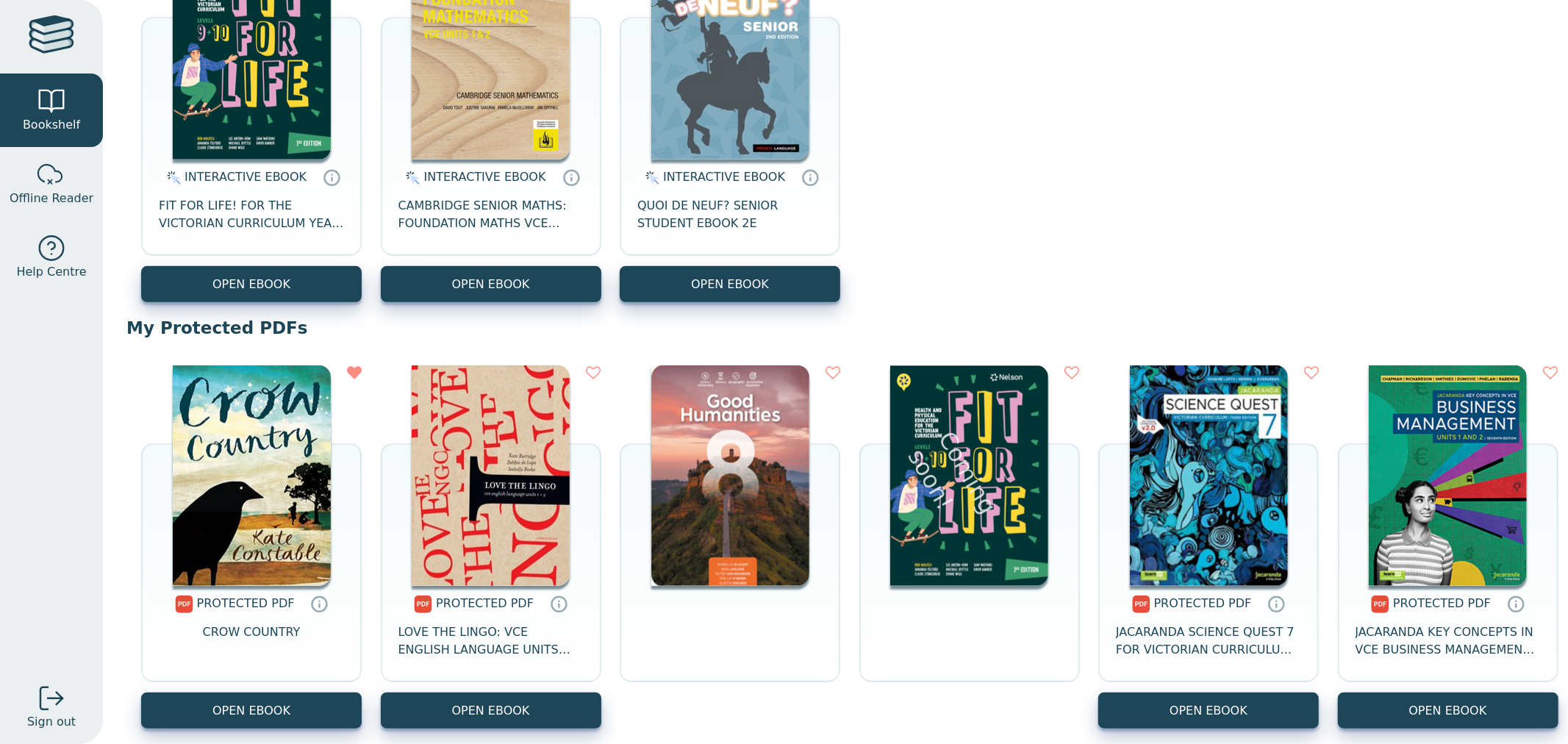
scroll to position [653, 0]
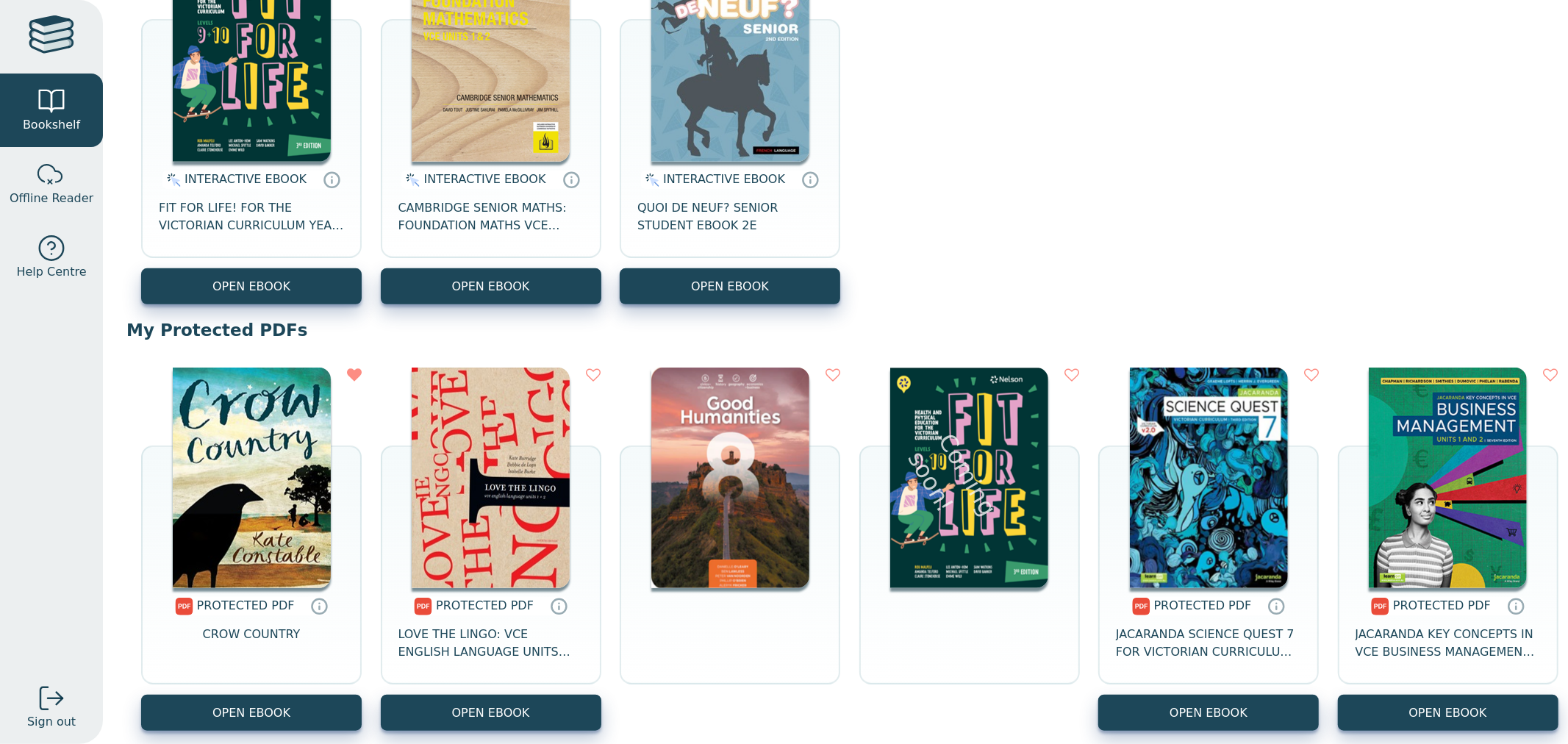
click at [791, 499] on img at bounding box center [730, 478] width 158 height 221
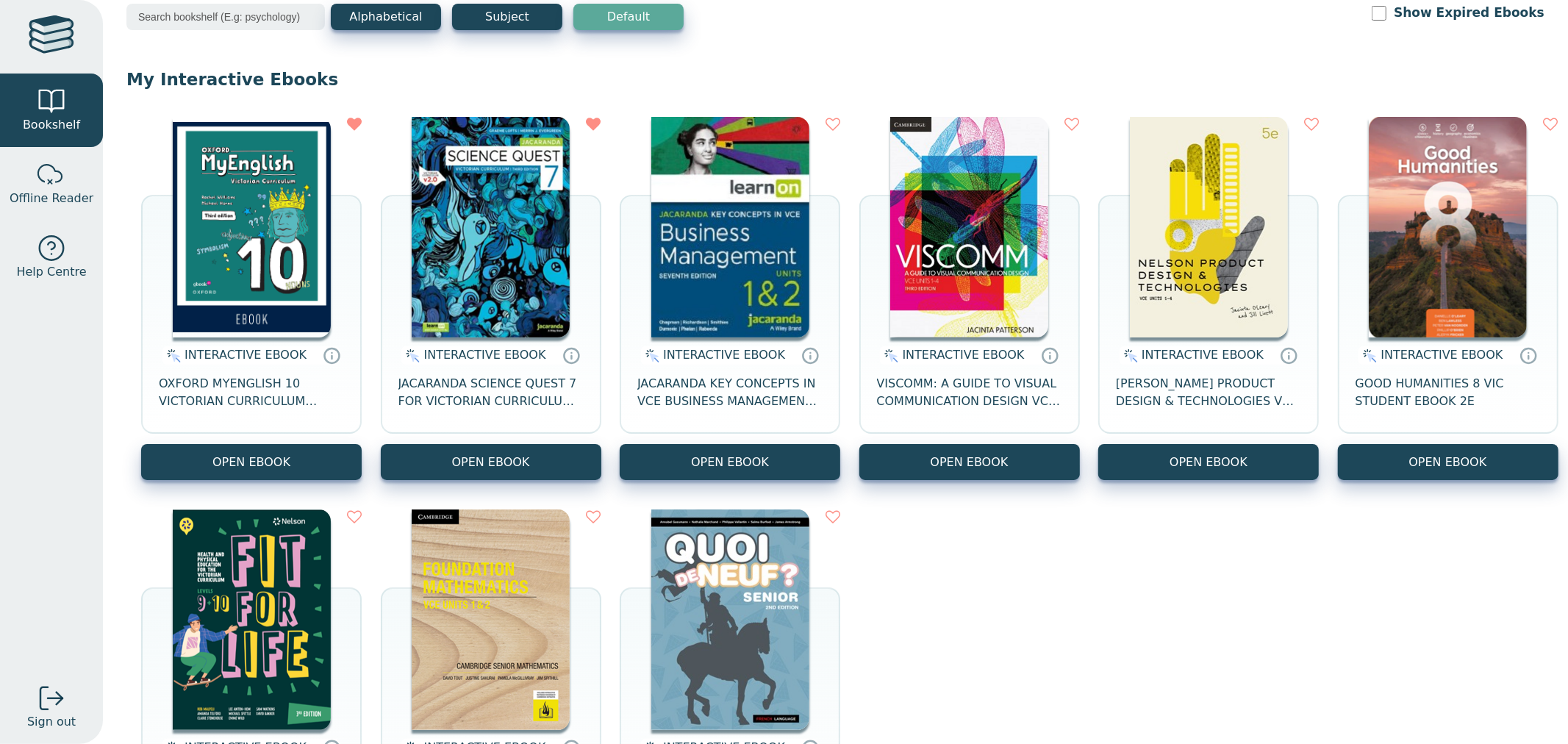
scroll to position [82, 0]
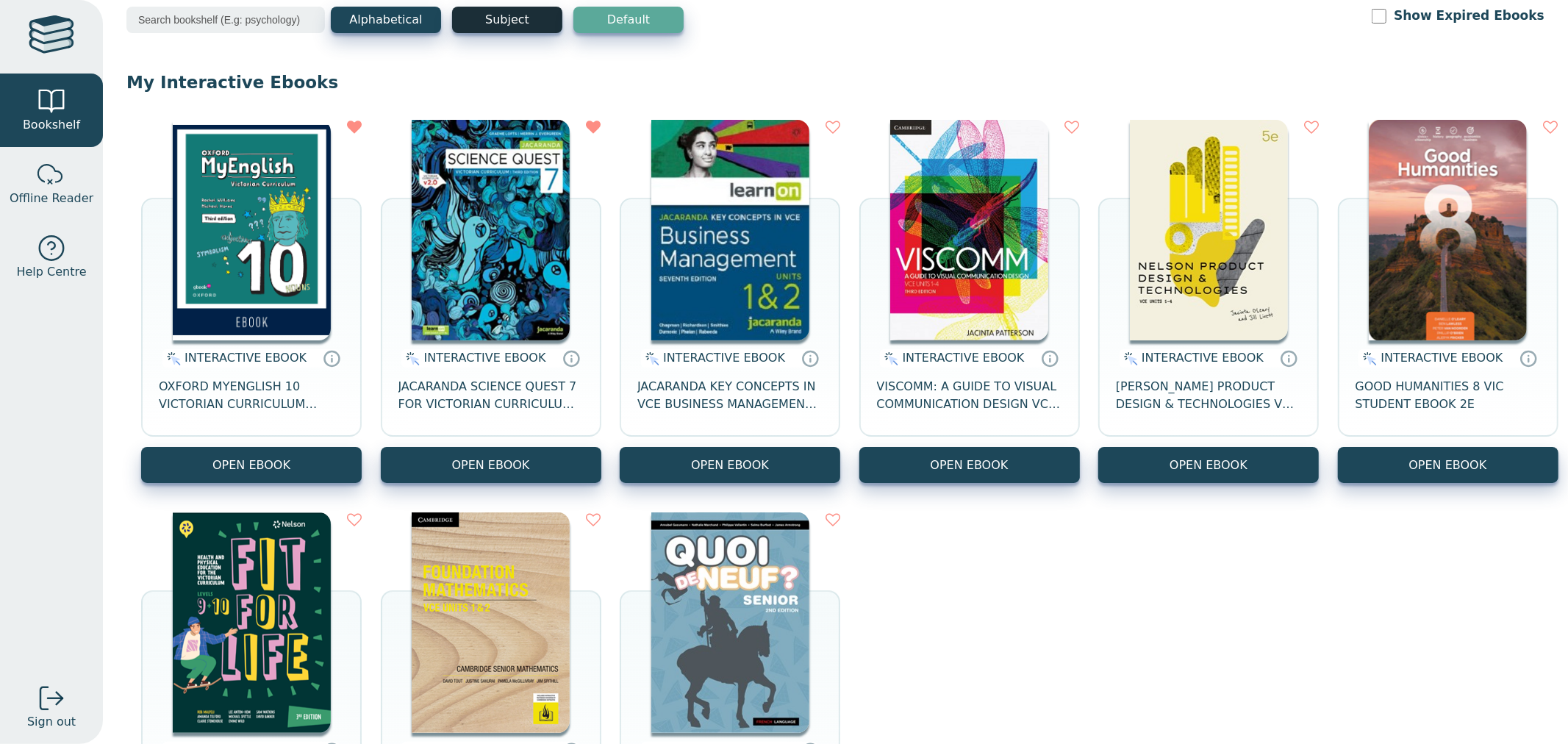
click at [493, 25] on button "Subject" at bounding box center [507, 20] width 110 height 27
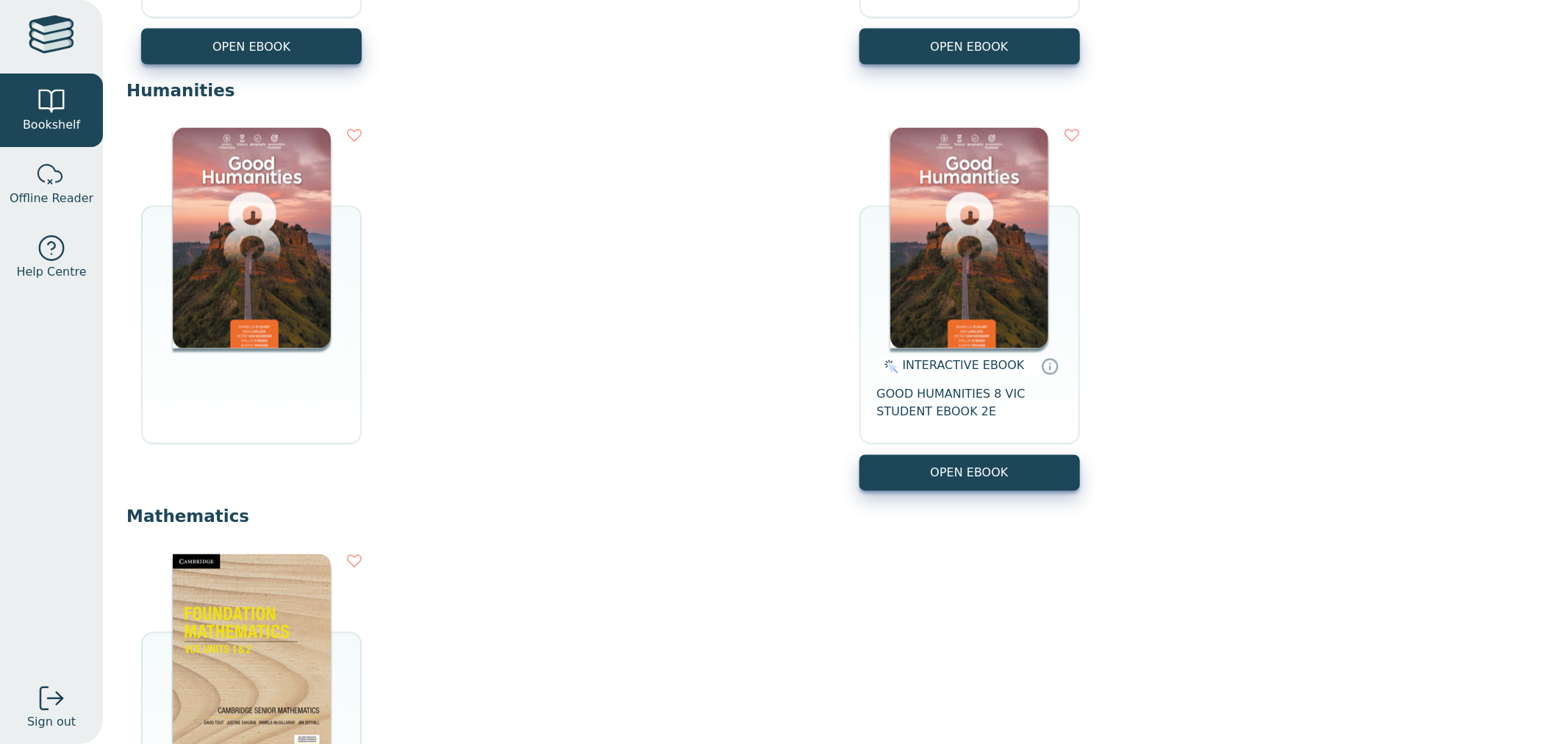
scroll to position [2450, 0]
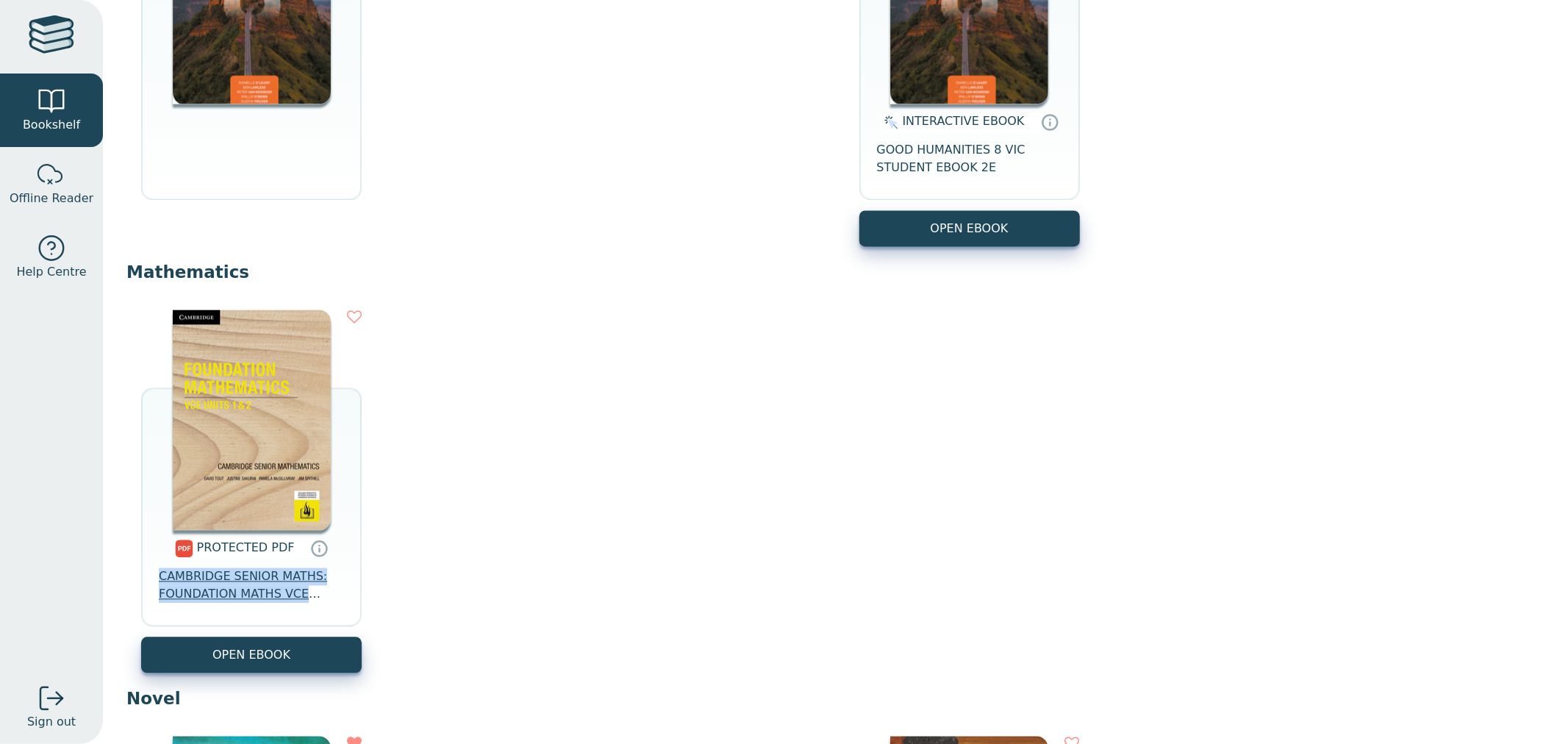
drag, startPoint x: 156, startPoint y: 575, endPoint x: 302, endPoint y: 599, distance: 148.0
click at [302, 599] on div "PROTECTED PDF CAMBRIDGE SENIOR MATHS: FOUNDATION MATHS VCE UNITS 1&2 STUDENT EB…" at bounding box center [251, 583] width 221 height 107
copy span "CAMBRIDGE SENIOR MATHS: FOUNDATION MATHS VCE"
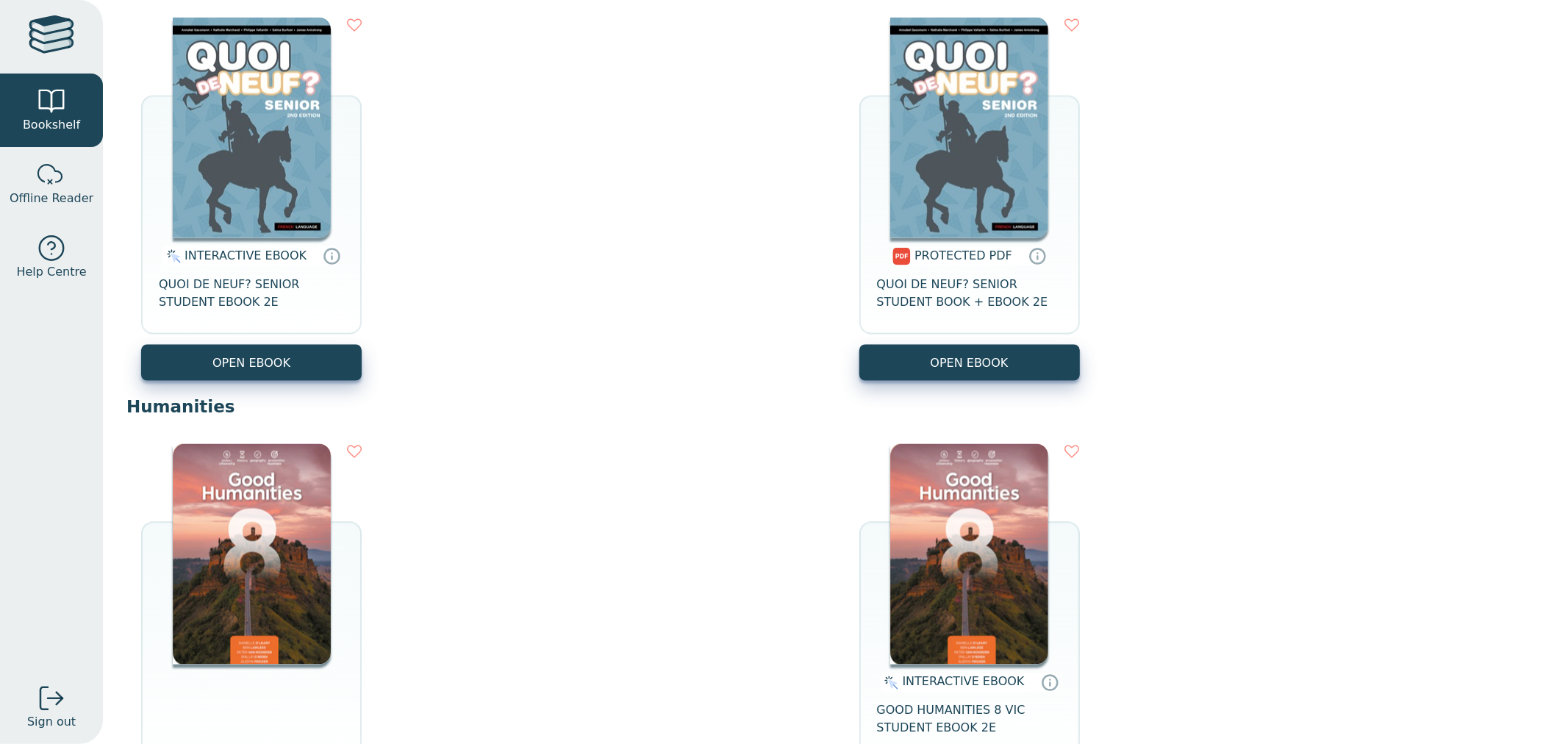
scroll to position [1879, 0]
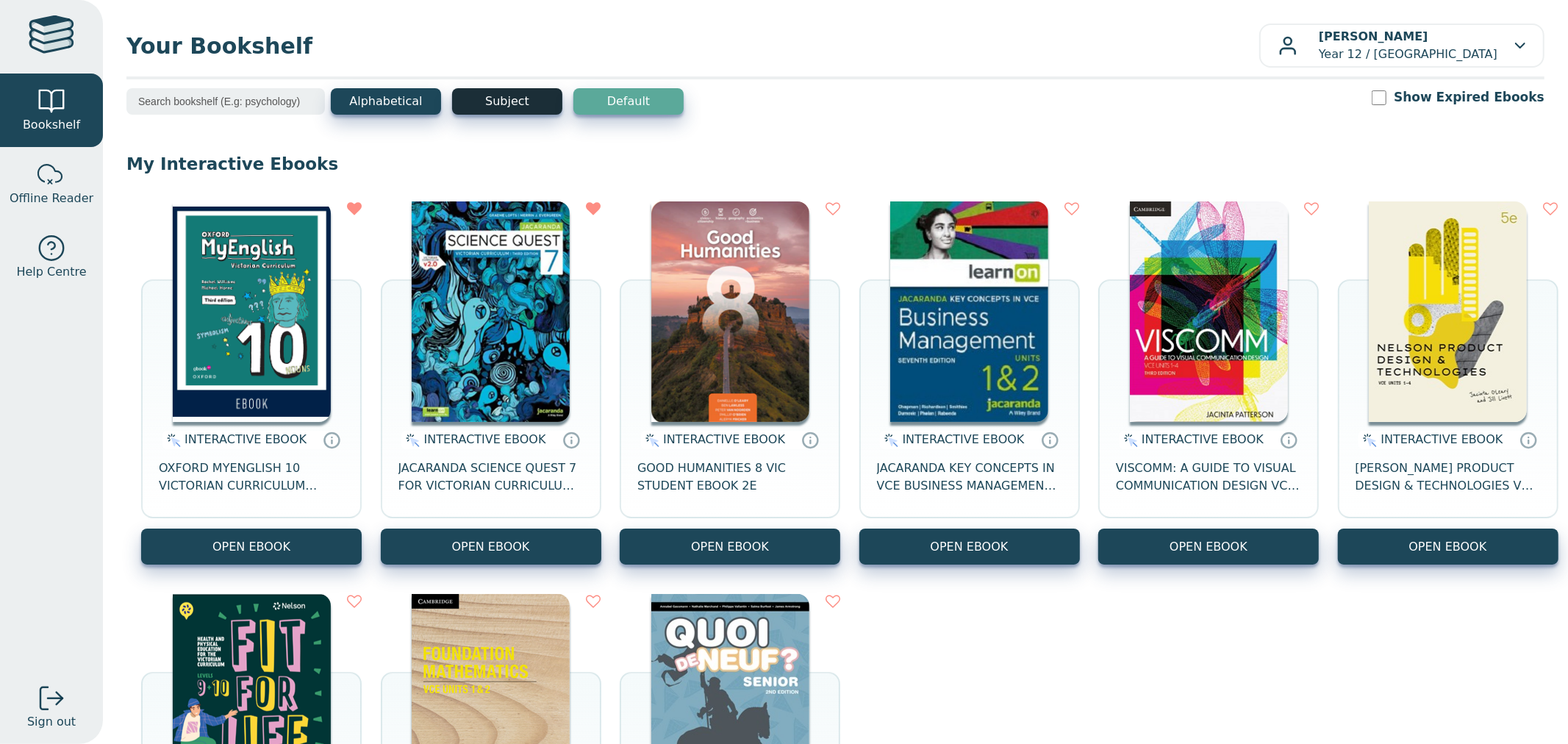
click at [483, 113] on button "Subject" at bounding box center [507, 101] width 110 height 27
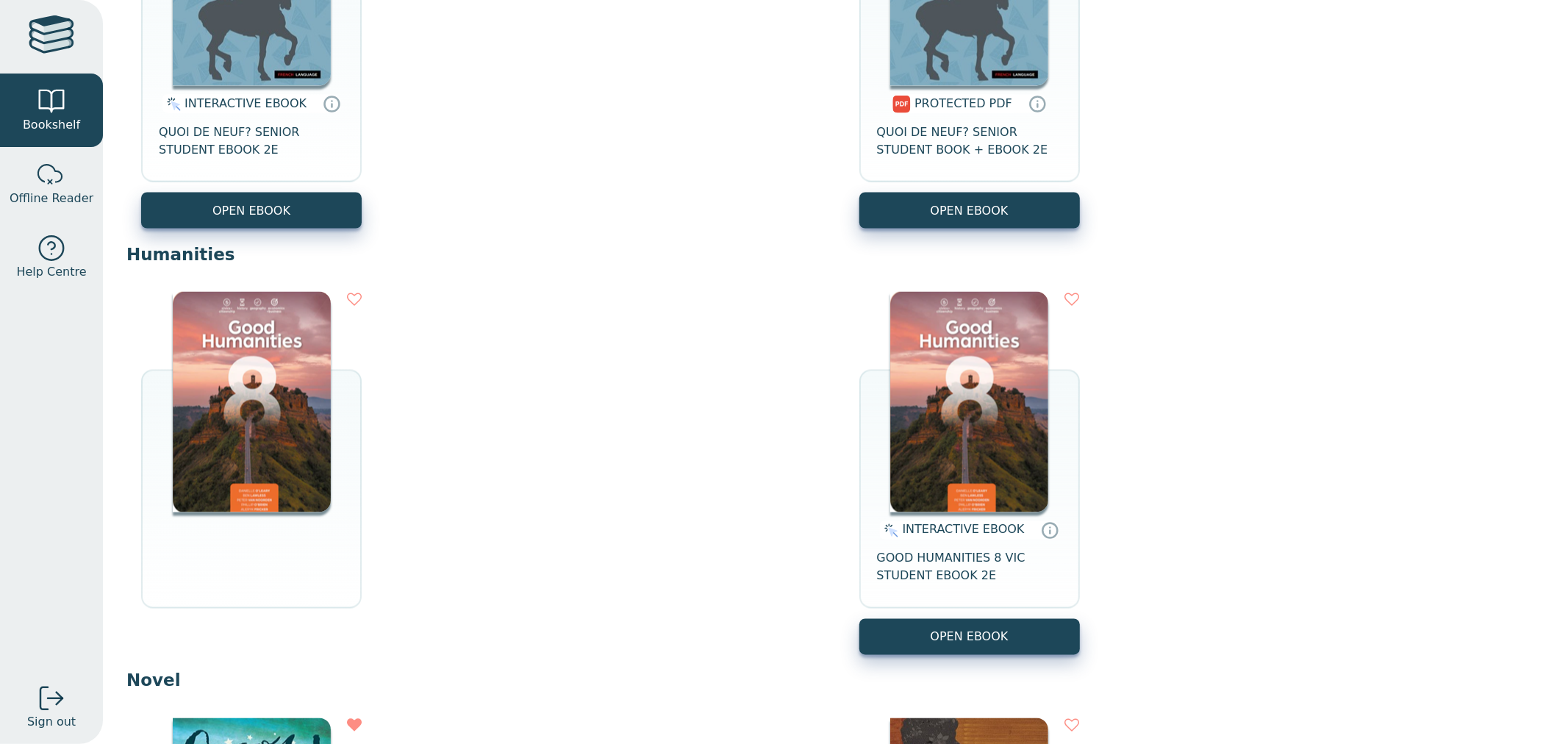
scroll to position [2123, 0]
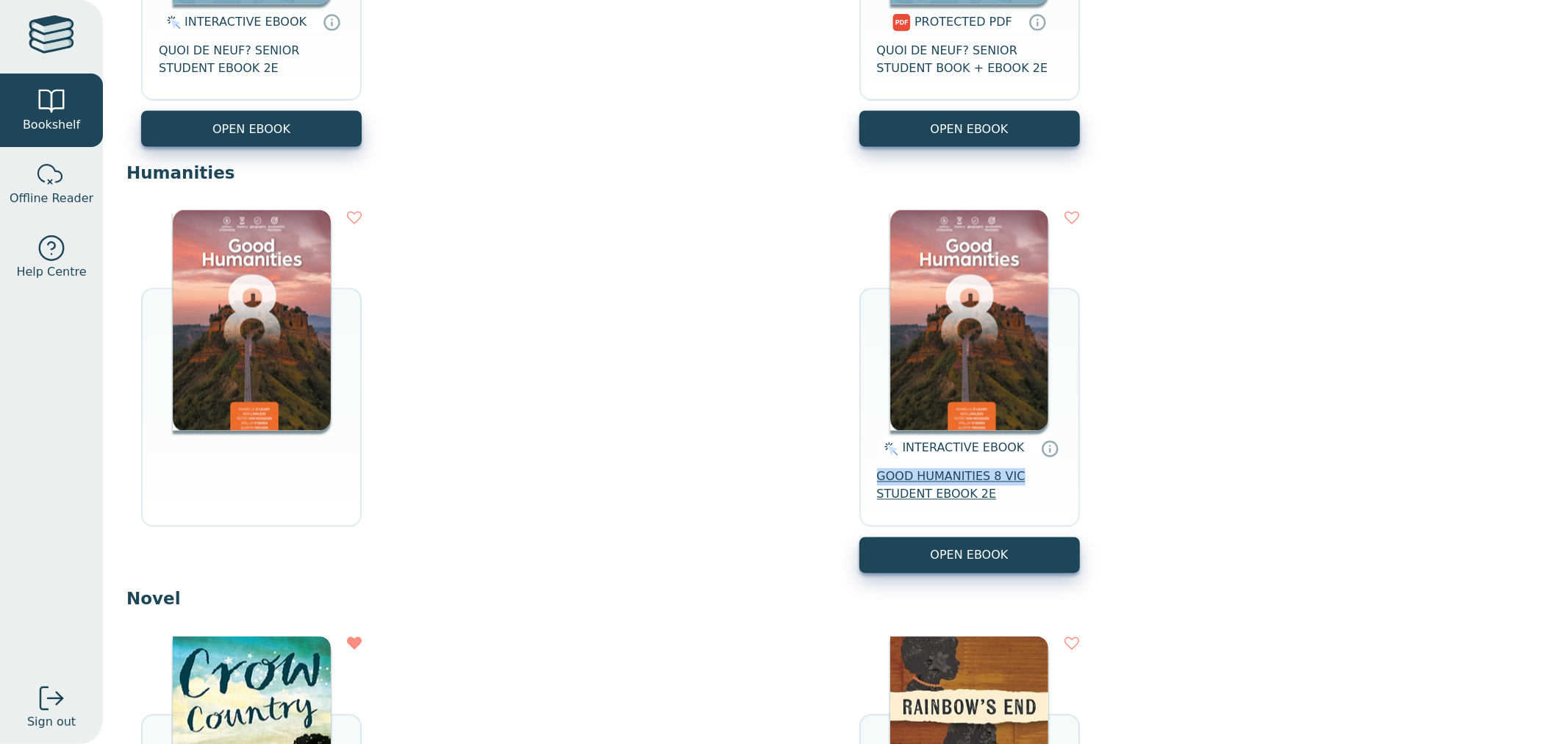
drag, startPoint x: 907, startPoint y: 480, endPoint x: 1016, endPoint y: 485, distance: 109.1
click at [1016, 485] on div "INTERACTIVE EBOOK GOOD HUMANITIES 8 VIC STUDENT EBOOK 2E" at bounding box center [970, 483] width 221 height 107
copy span "GOOD HUMANITIES 8 VIC"
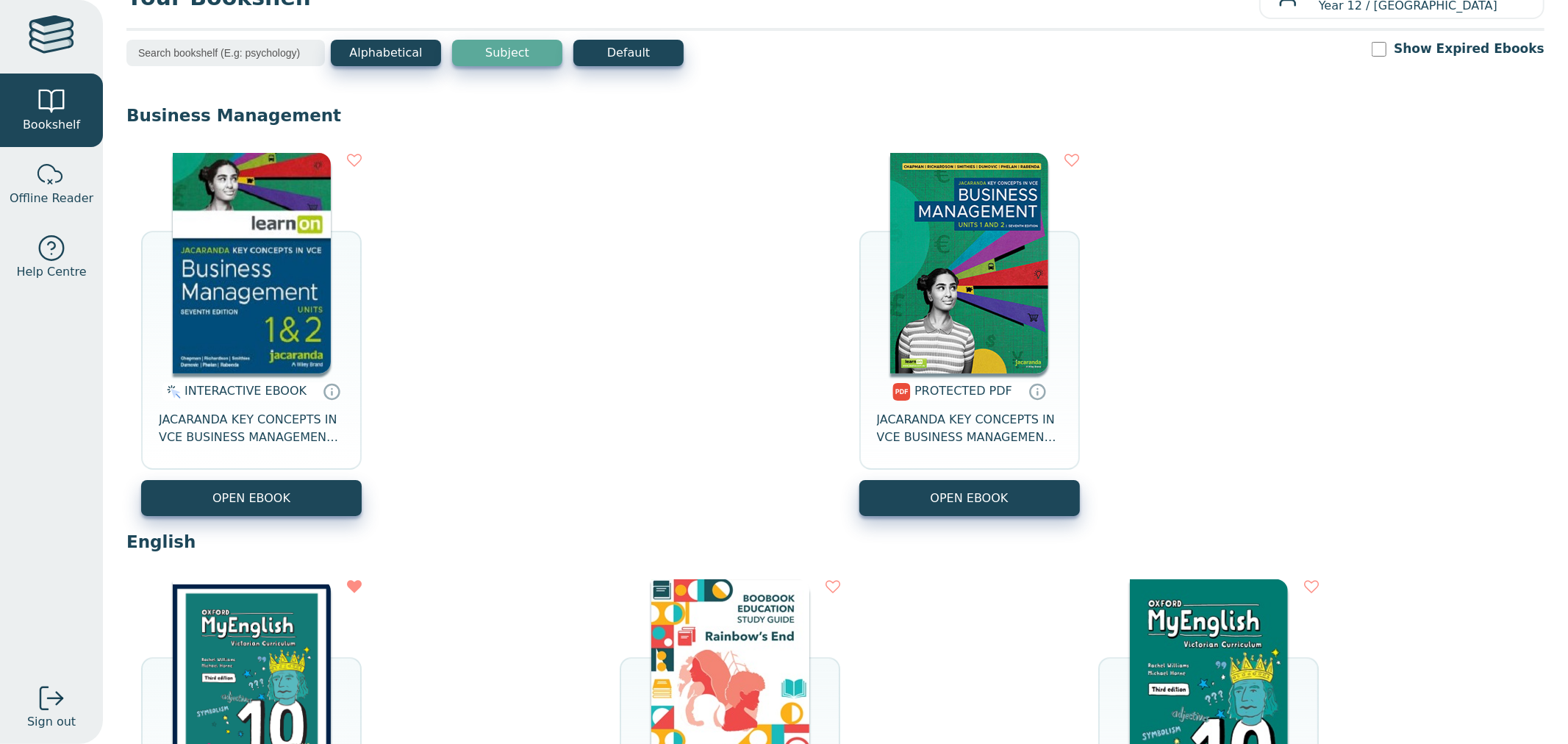
scroll to position [0, 0]
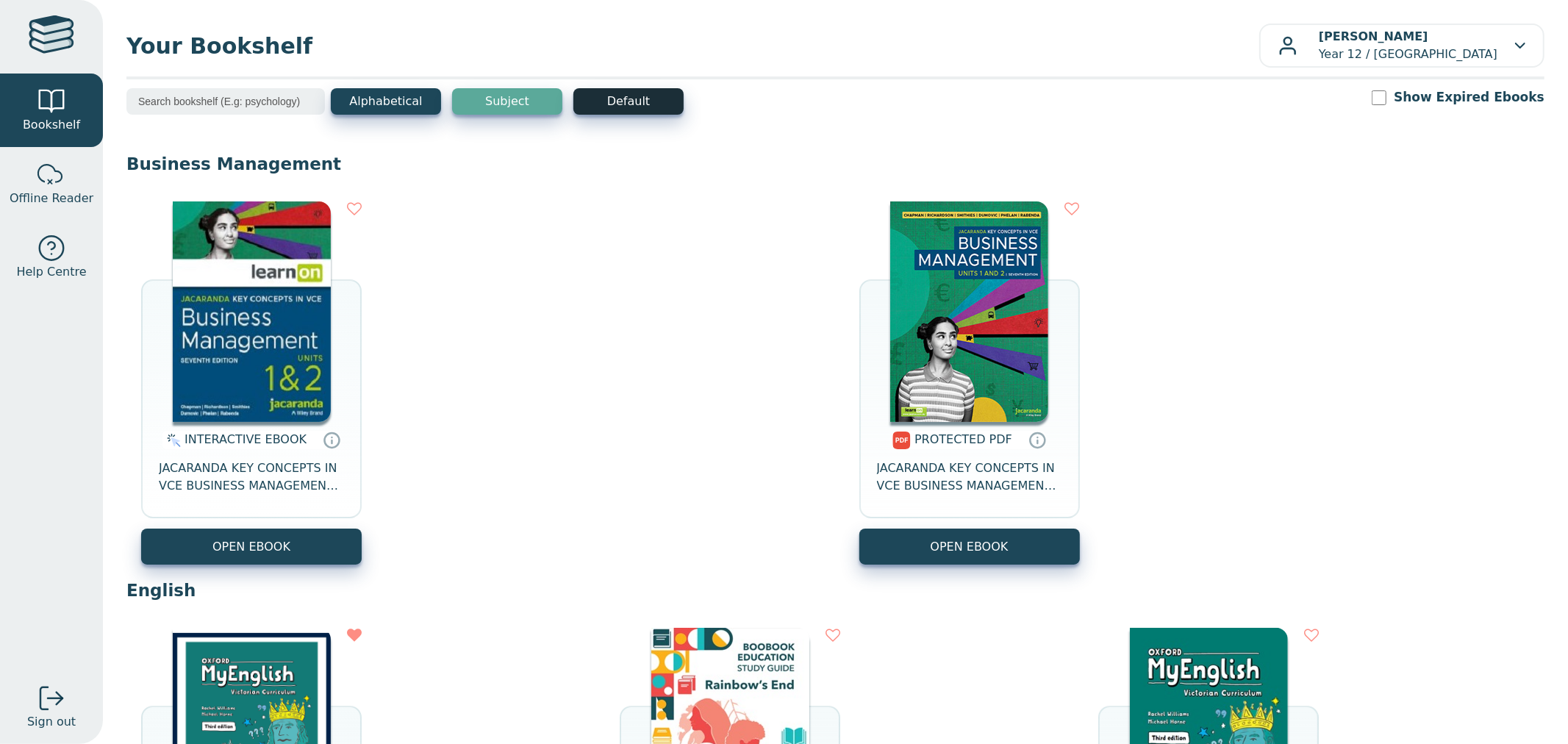
click at [647, 88] on button "Default" at bounding box center [628, 101] width 110 height 27
click at [638, 106] on button "Default" at bounding box center [628, 101] width 110 height 27
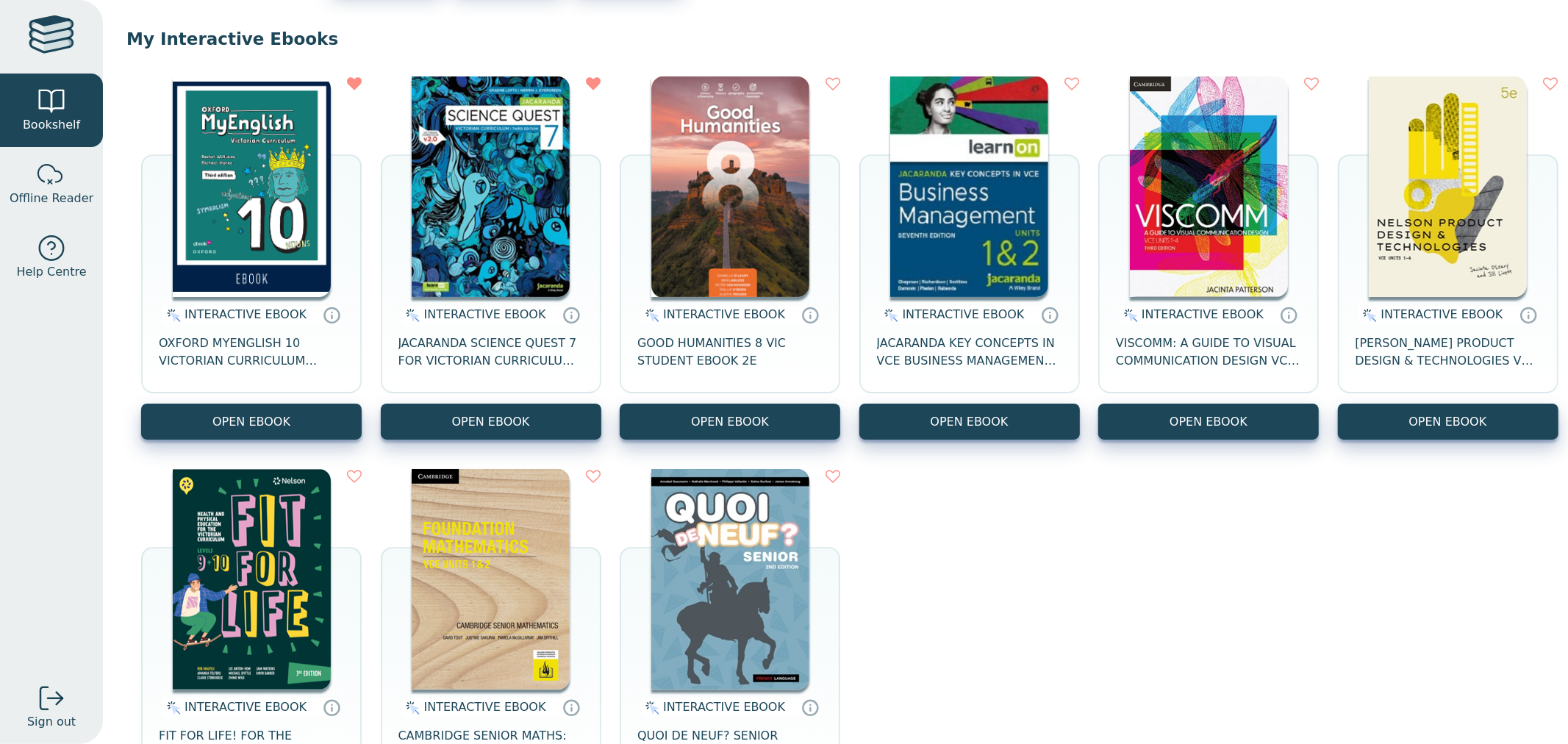
scroll to position [163, 0]
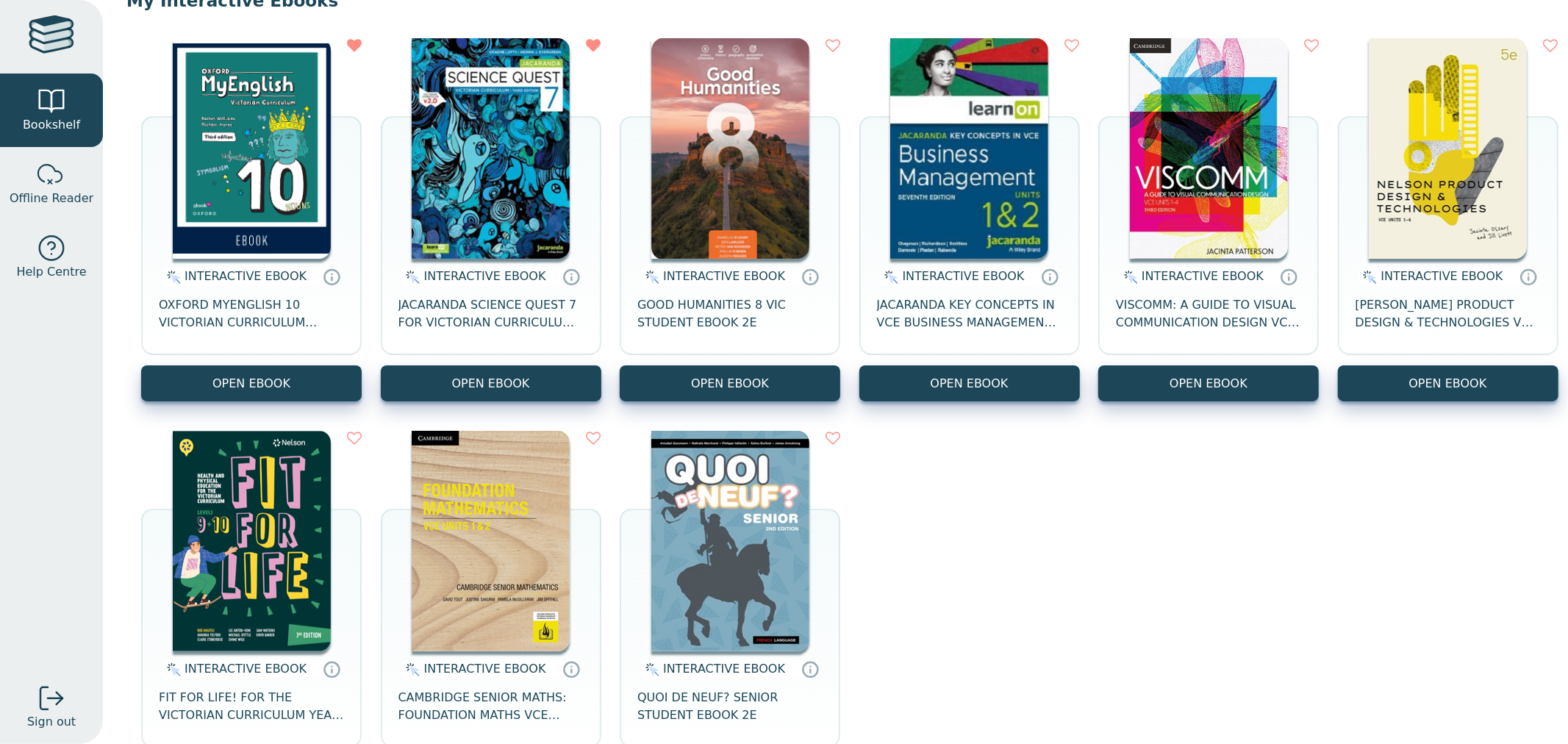
click at [534, 177] on img at bounding box center [490, 149] width 158 height 221
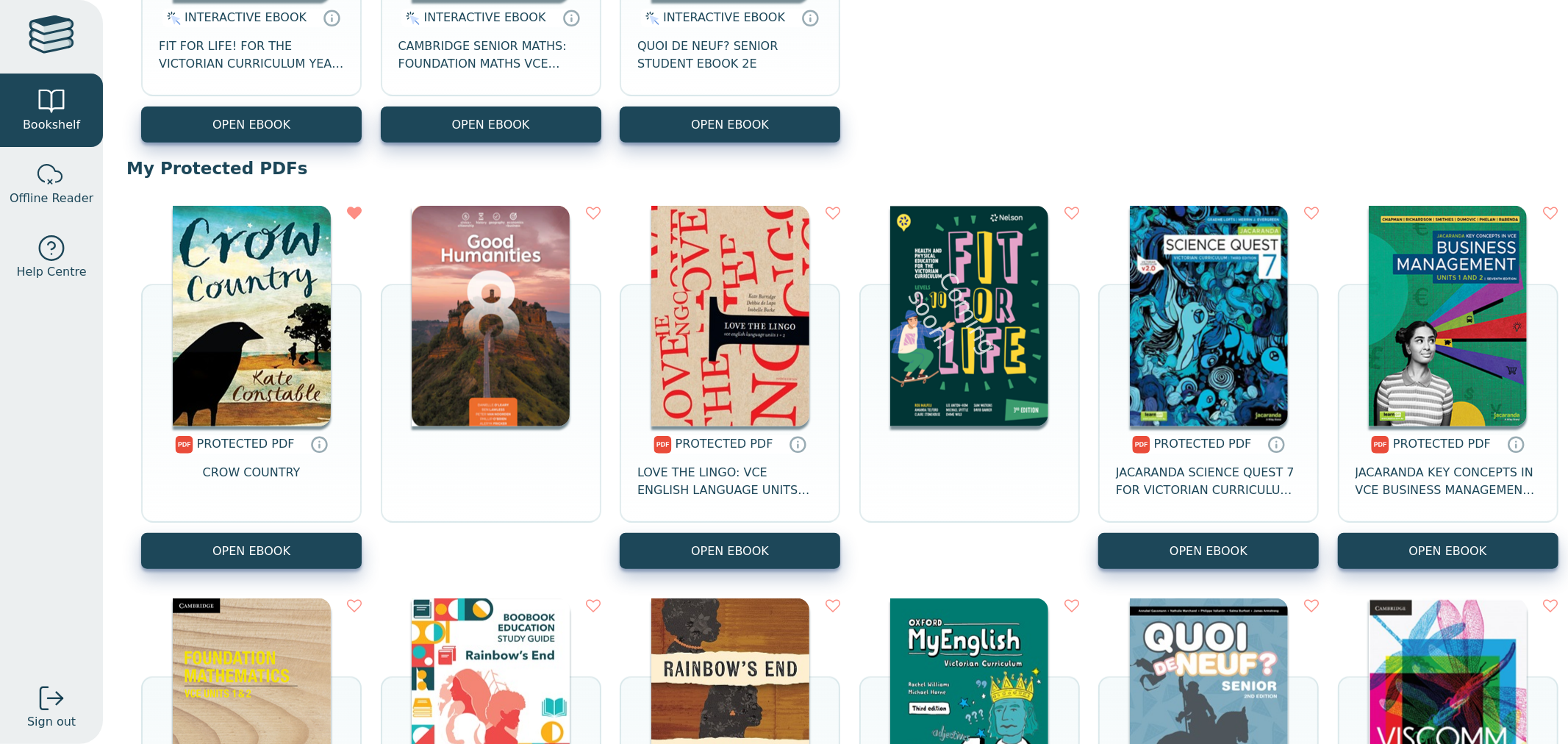
scroll to position [817, 0]
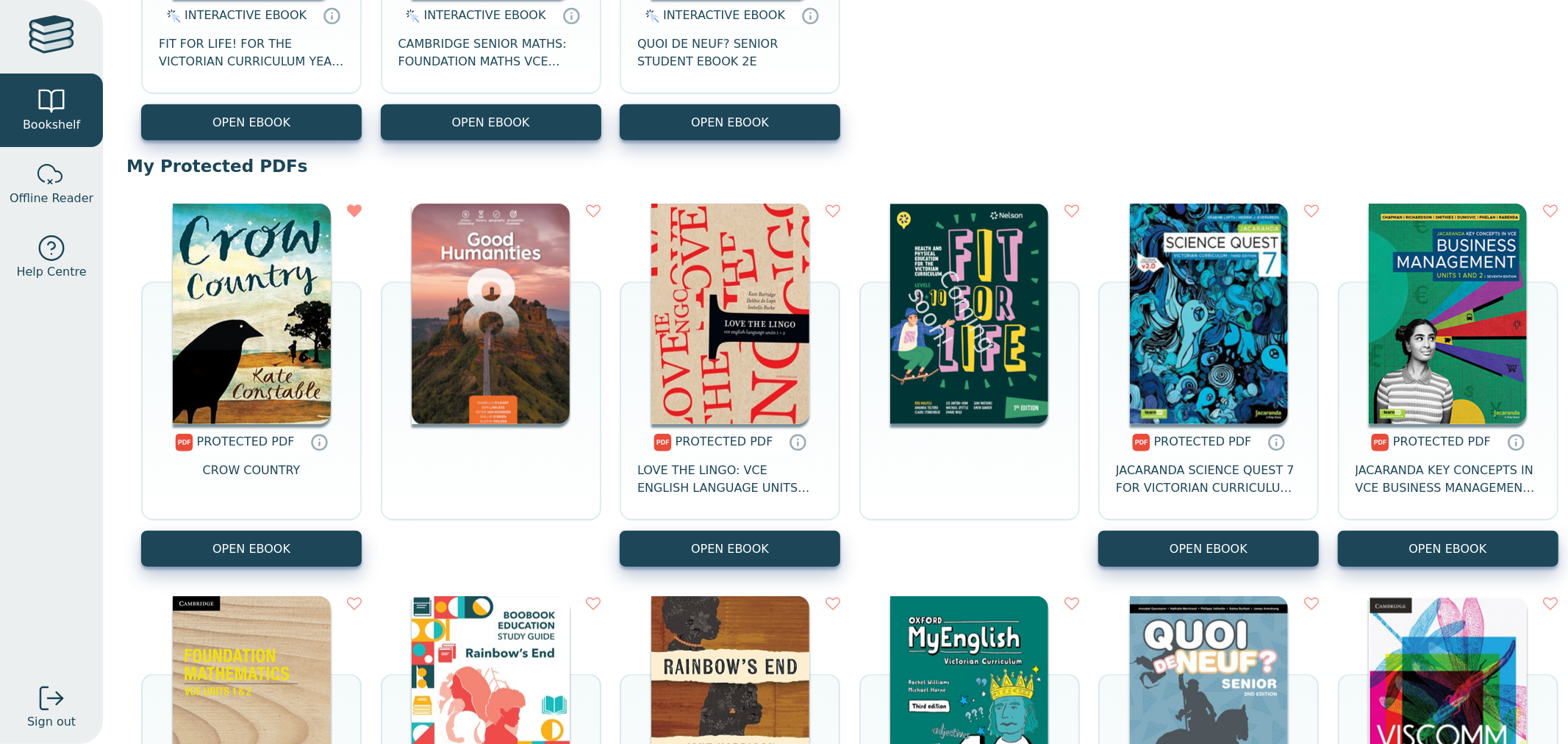
click at [1048, 320] on div at bounding box center [969, 314] width 158 height 221
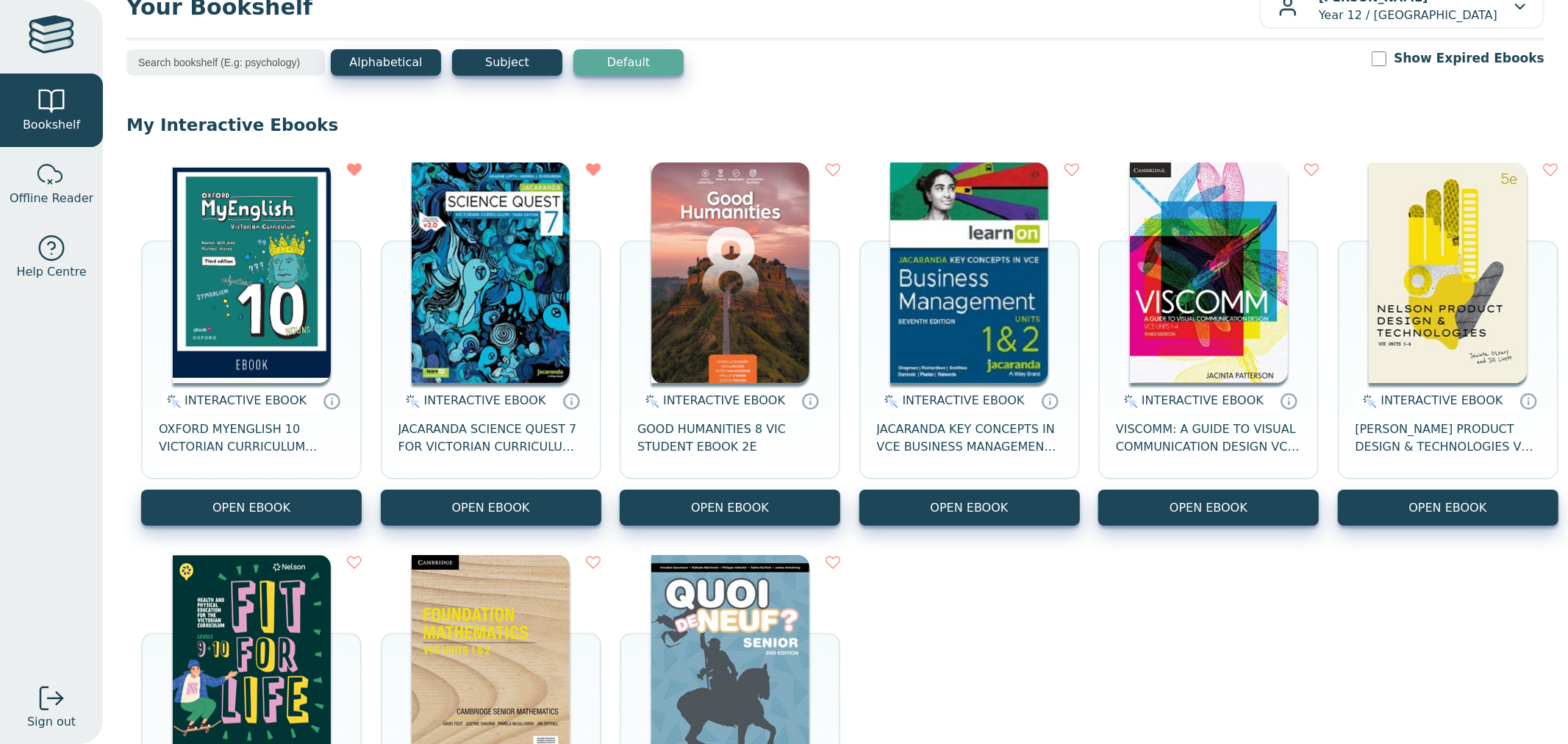
scroll to position [0, 0]
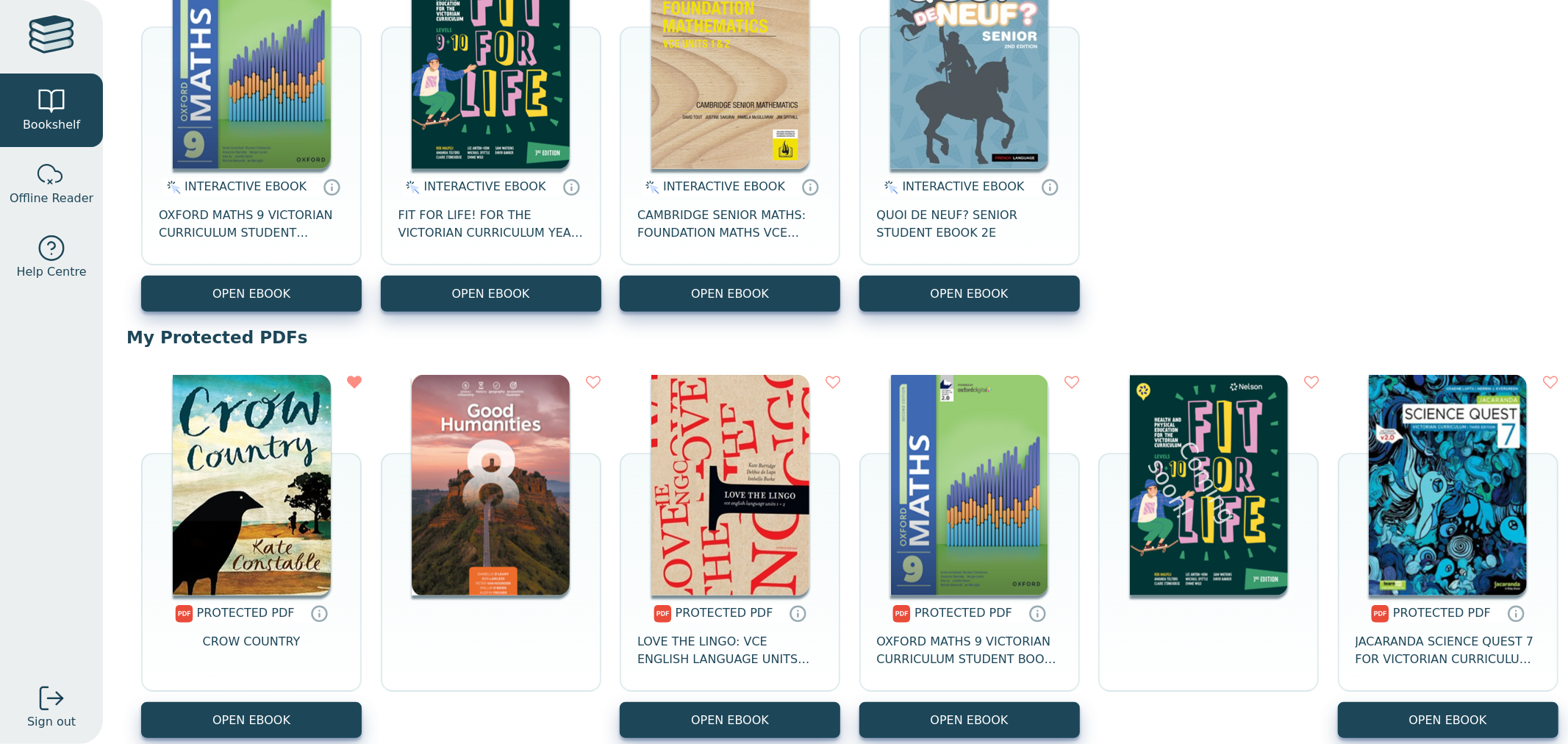
scroll to position [736, 0]
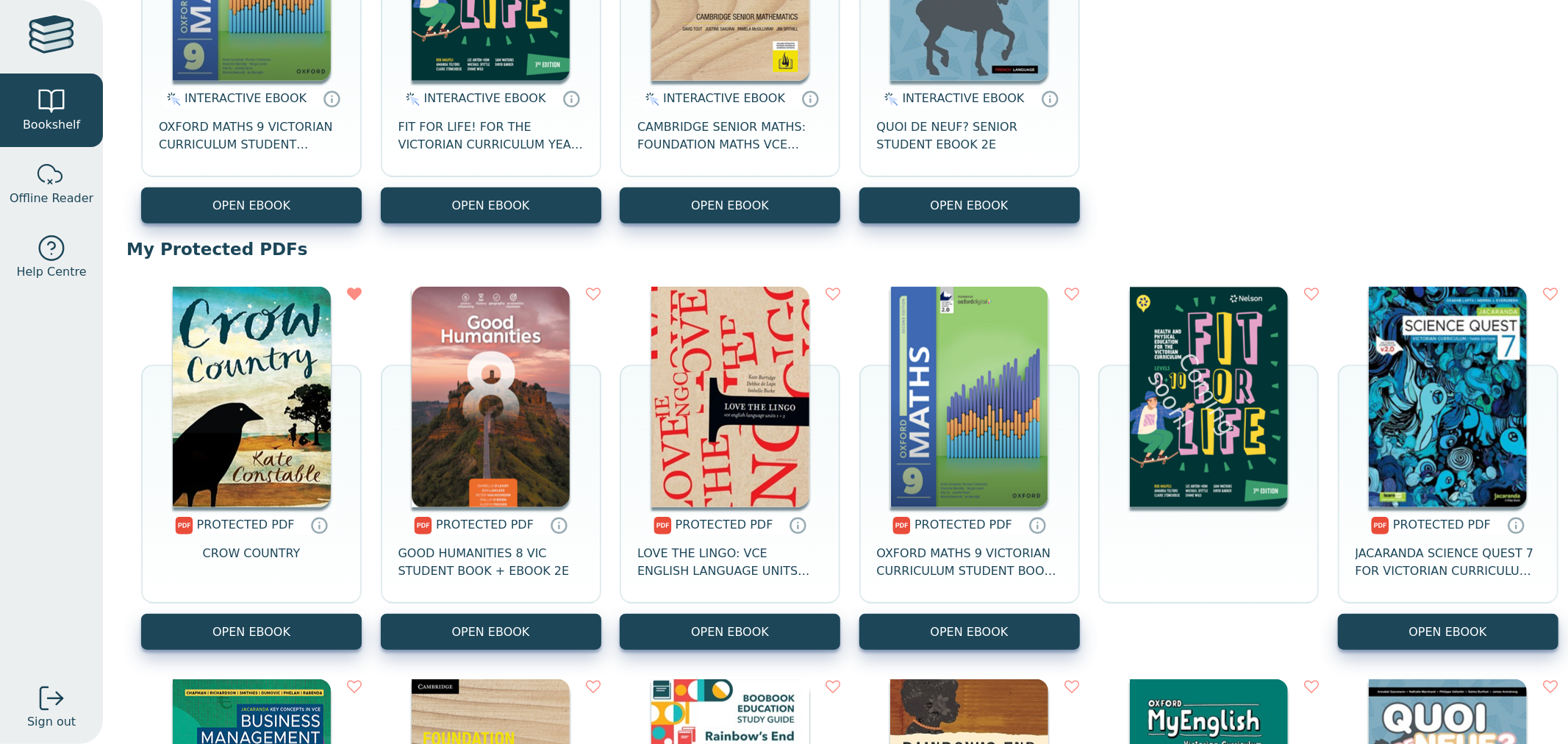
scroll to position [736, 0]
